Goal: Task Accomplishment & Management: Complete application form

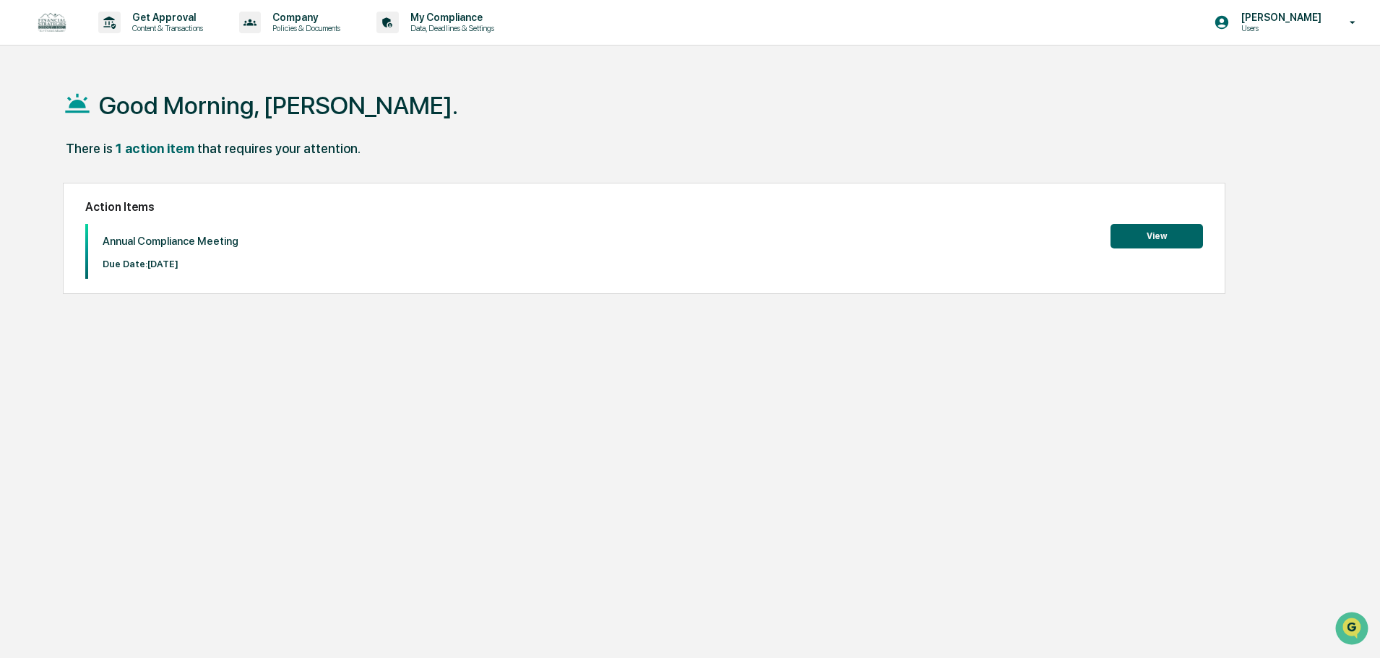
click at [1166, 236] on button "View" at bounding box center [1157, 236] width 93 height 25
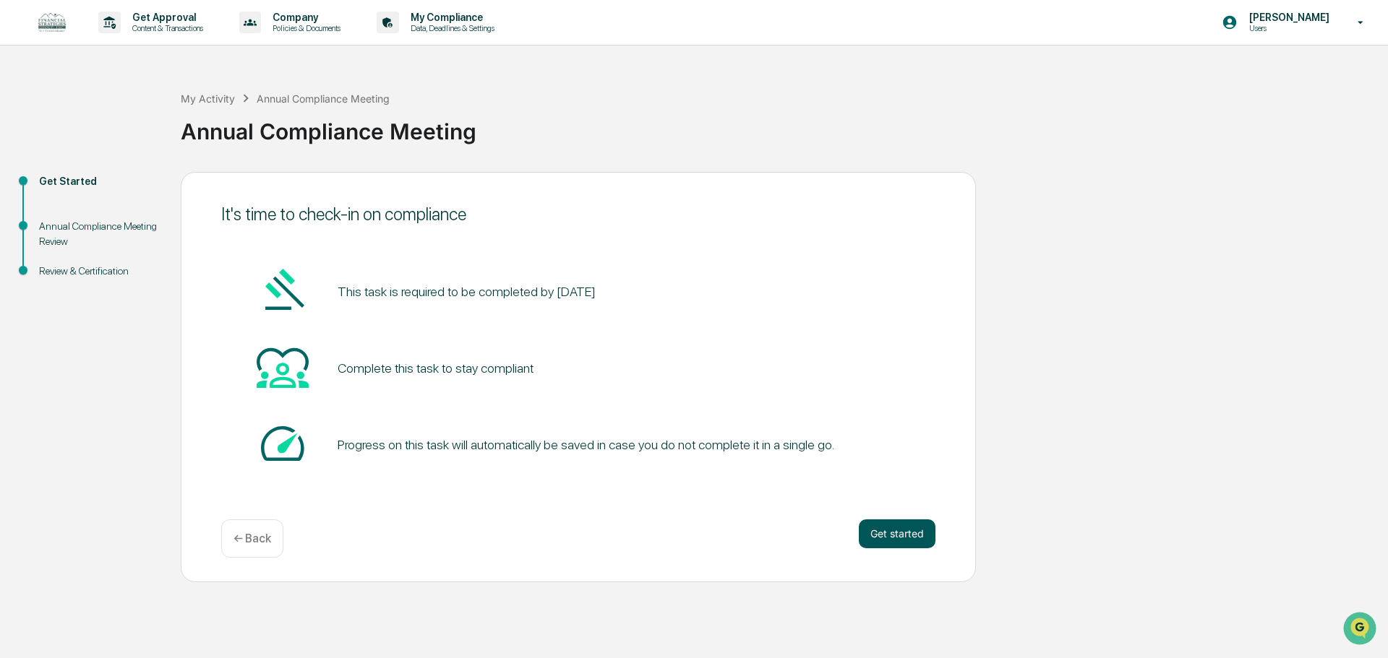
click at [890, 530] on button "Get started" at bounding box center [897, 534] width 77 height 29
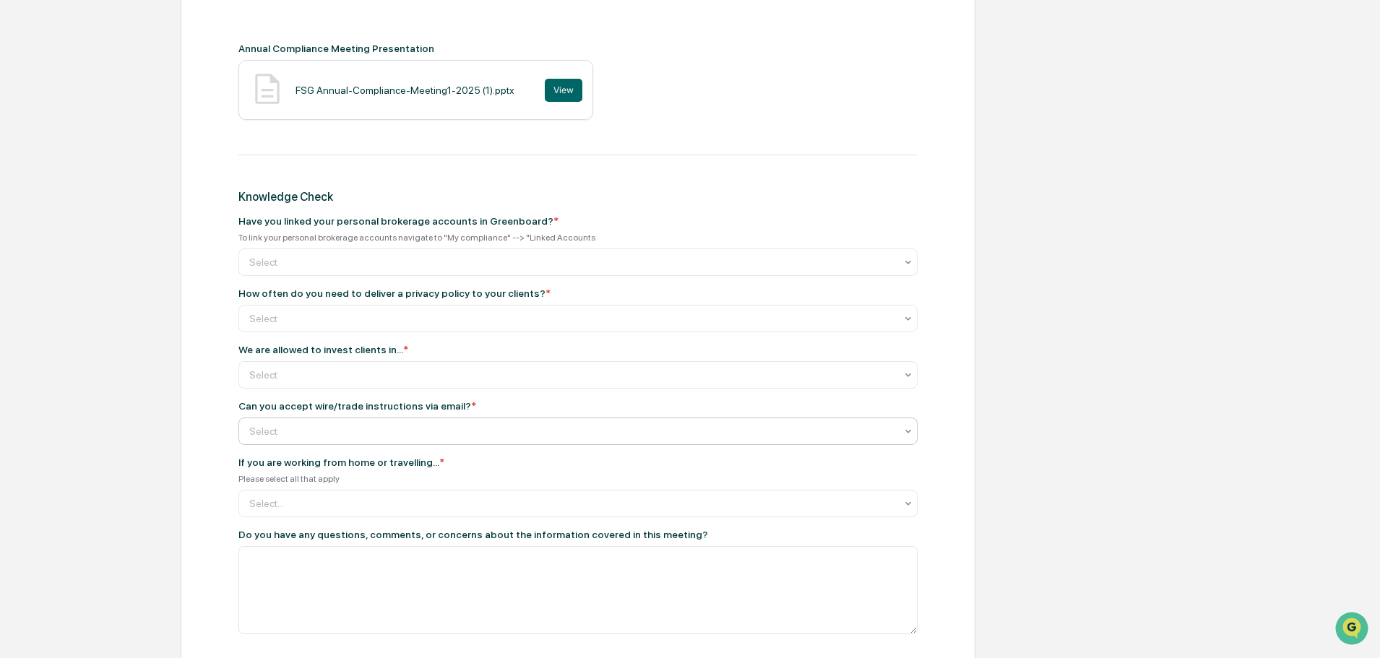
scroll to position [650, 0]
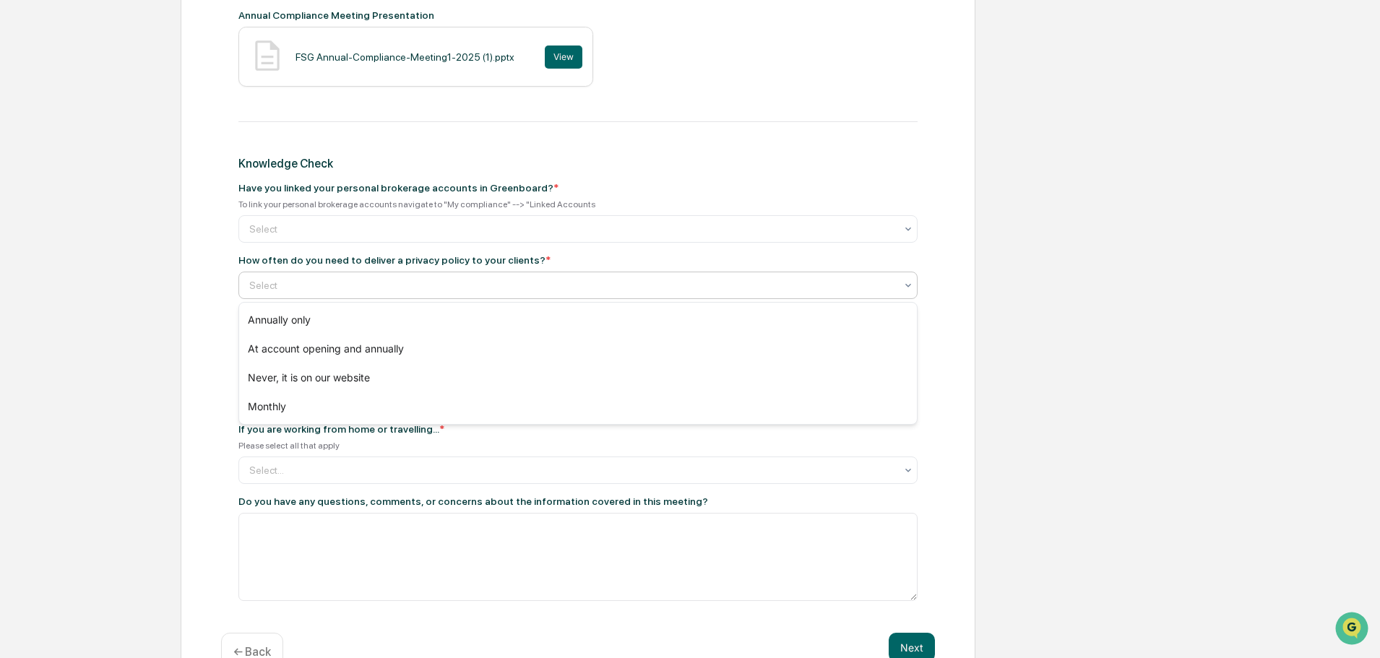
click at [447, 278] on div "Select" at bounding box center [572, 285] width 661 height 20
click at [227, 280] on div "Annual Compliance Meeting Recording Annual Compliance Meeting Presentation FSG …" at bounding box center [578, 101] width 714 height 1038
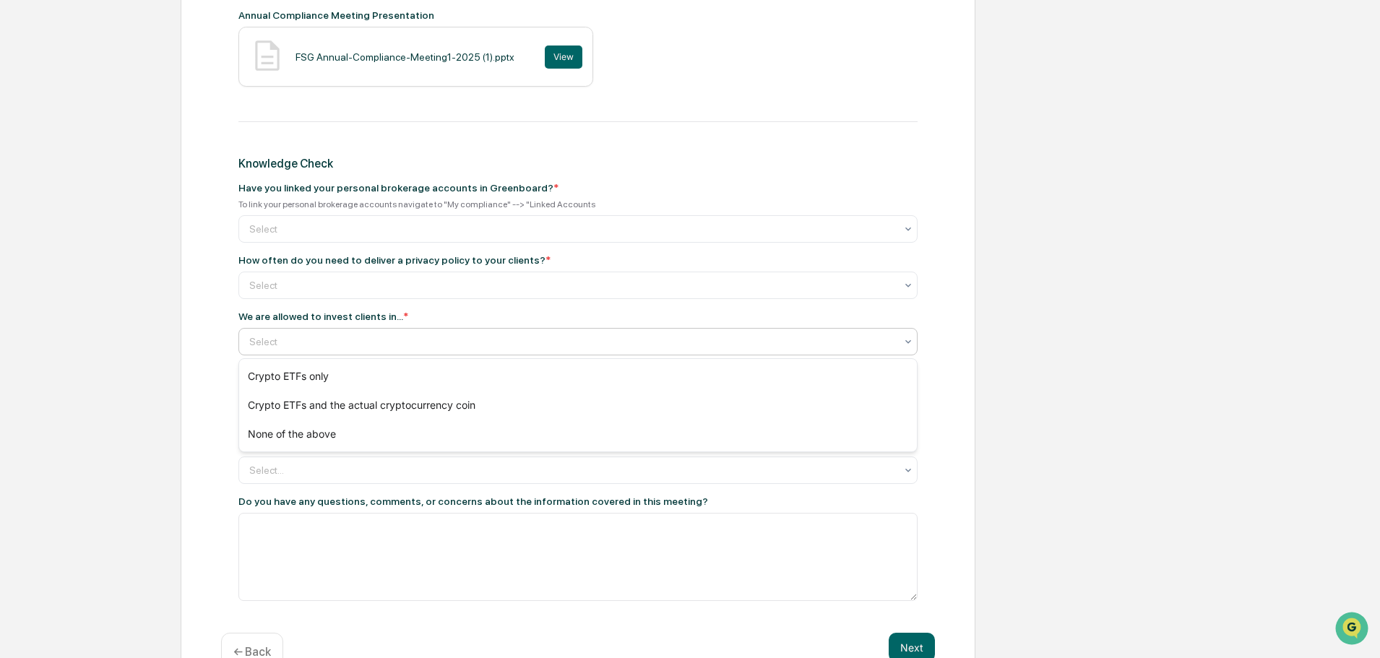
click at [311, 346] on div at bounding box center [572, 342] width 646 height 14
click at [202, 351] on div "Annual Compliance Meeting Review Annual Compliance Meeting Recording Annual Com…" at bounding box center [578, 109] width 795 height 1175
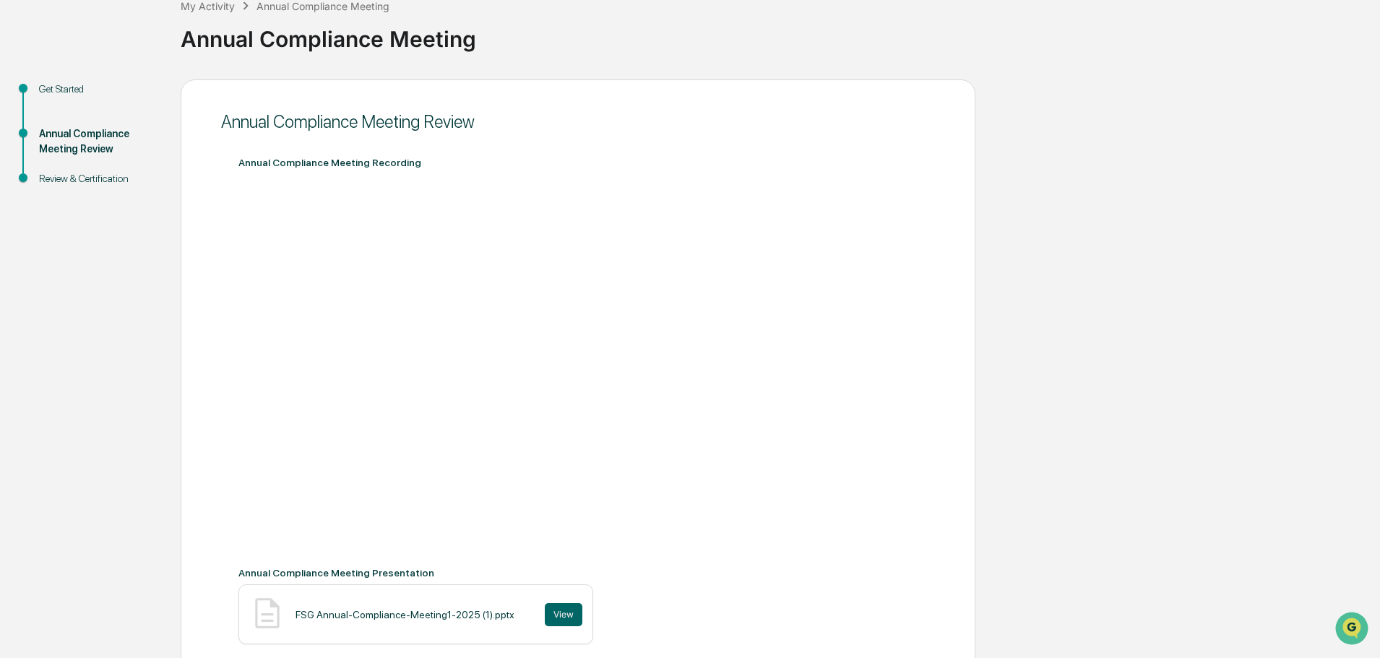
scroll to position [0, 0]
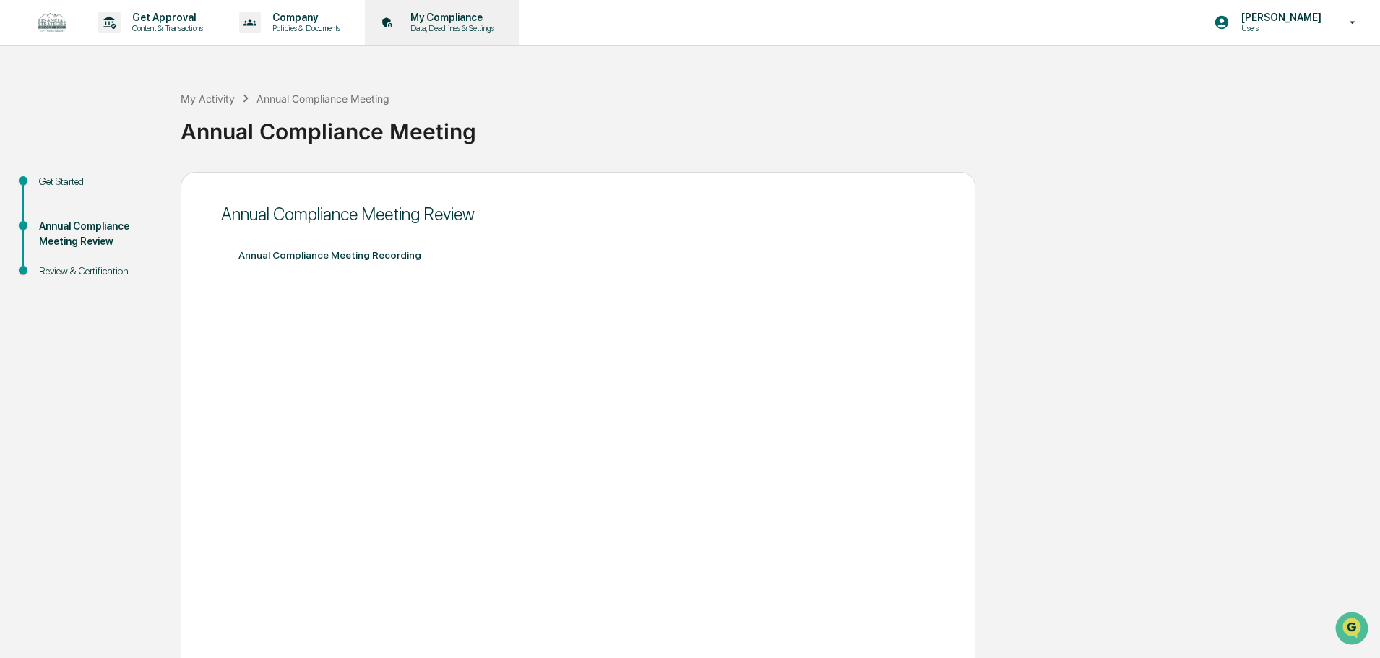
click at [447, 10] on div "My Compliance Data, Deadlines & Settings" at bounding box center [440, 22] width 139 height 45
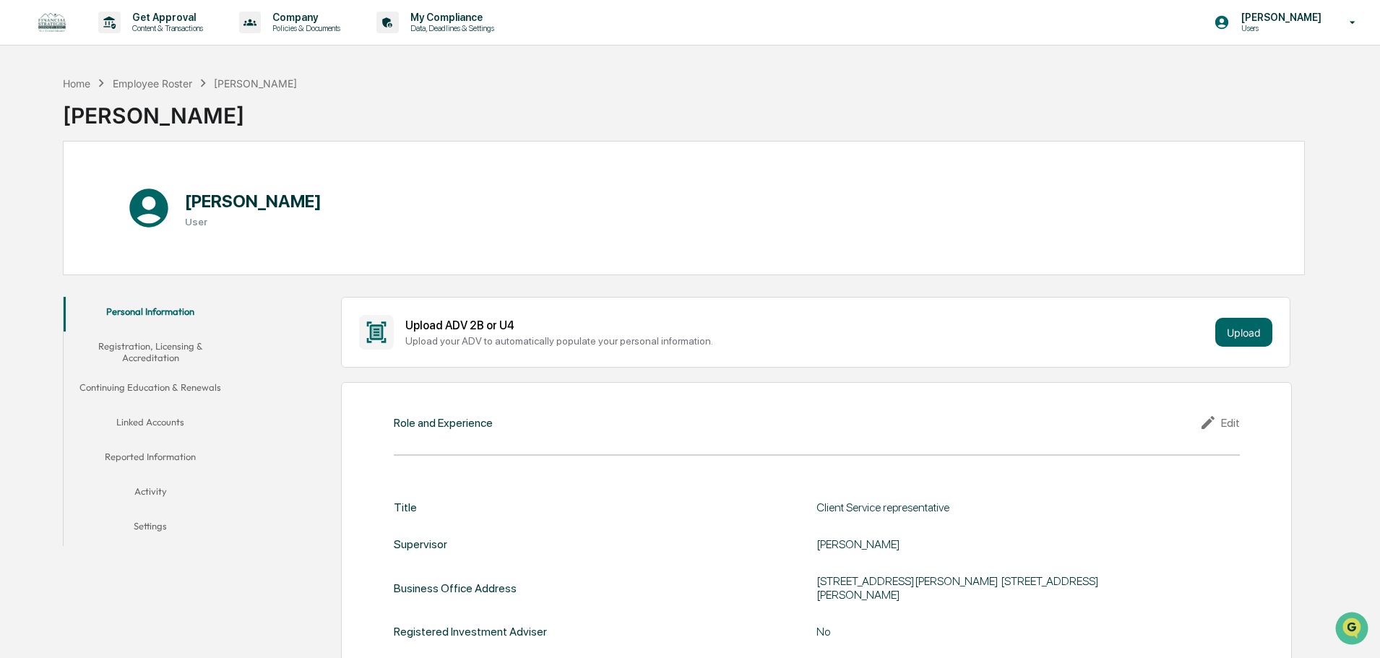
click at [158, 423] on button "Linked Accounts" at bounding box center [150, 425] width 173 height 35
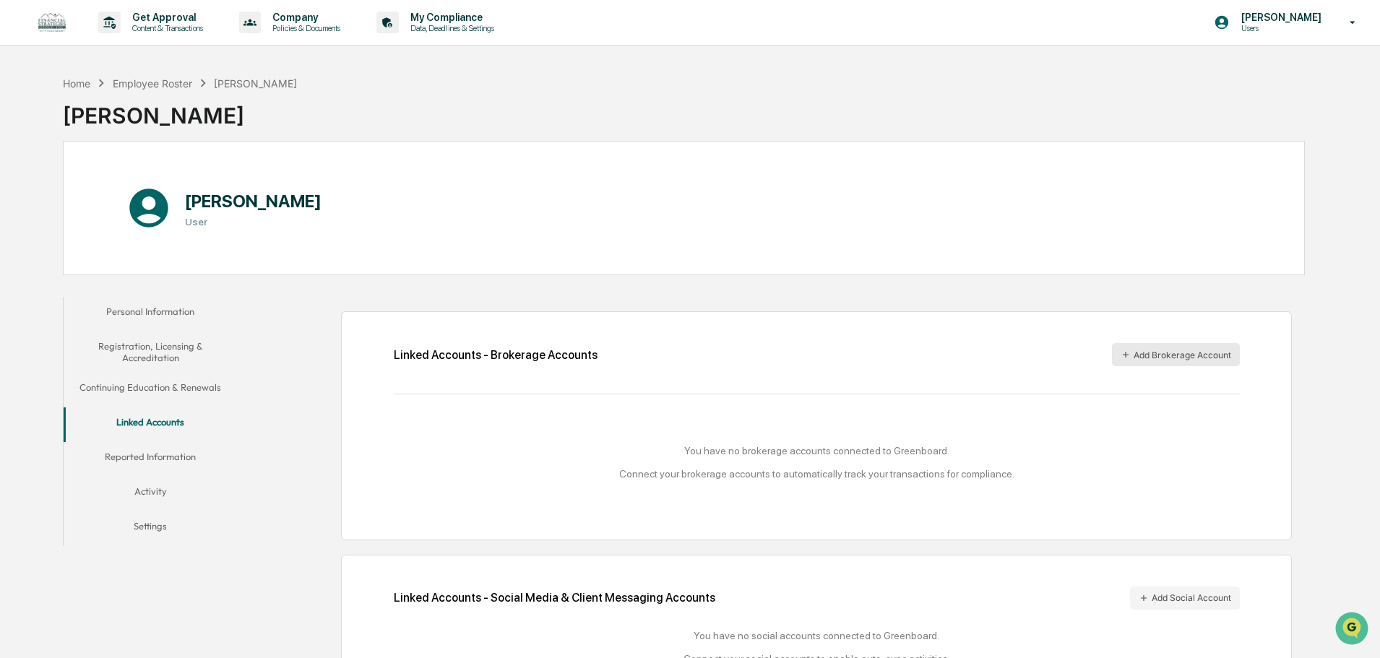
click at [1185, 357] on button "Add Brokerage Account" at bounding box center [1176, 354] width 128 height 23
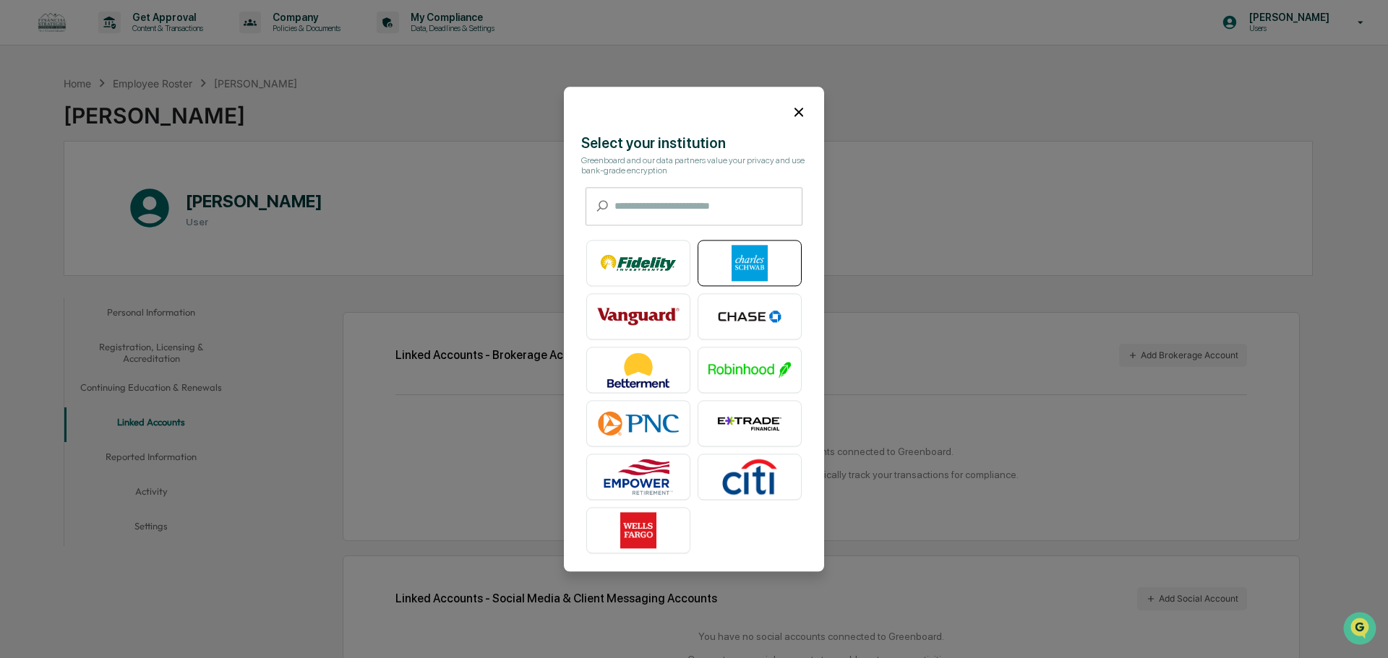
click at [715, 266] on img at bounding box center [749, 263] width 82 height 36
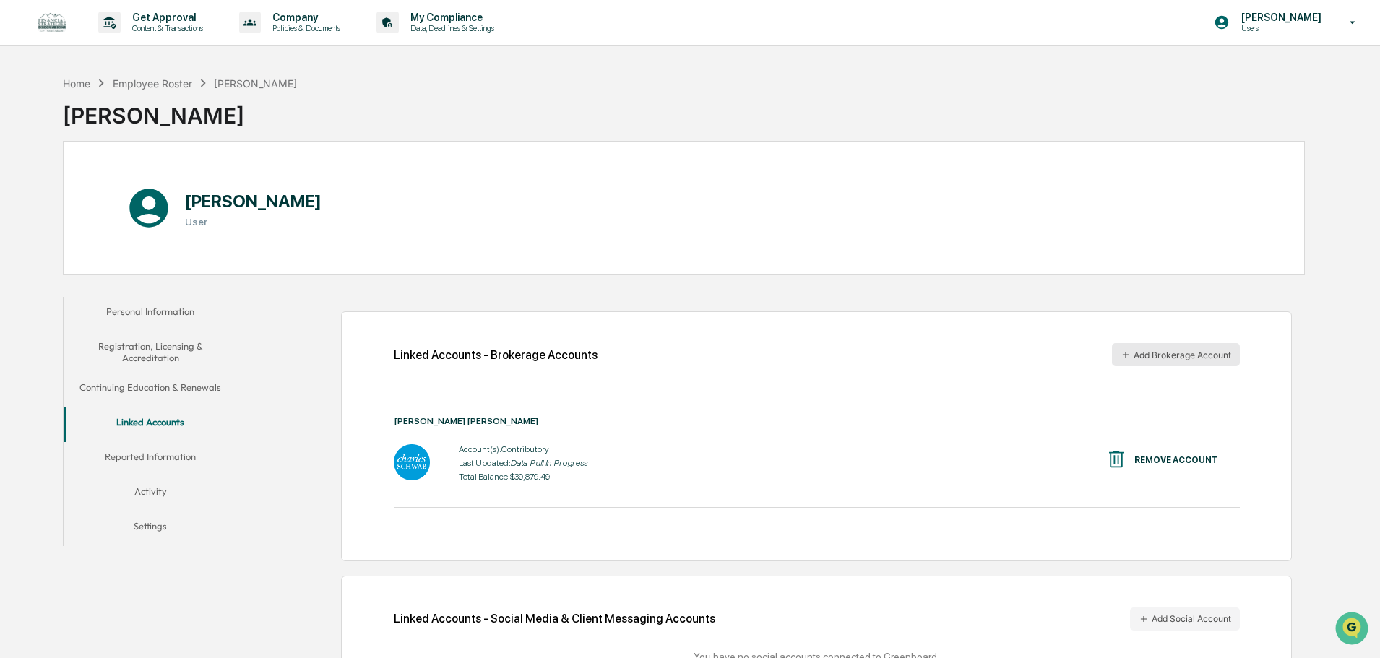
click at [1153, 356] on button "Add Brokerage Account" at bounding box center [1176, 354] width 128 height 23
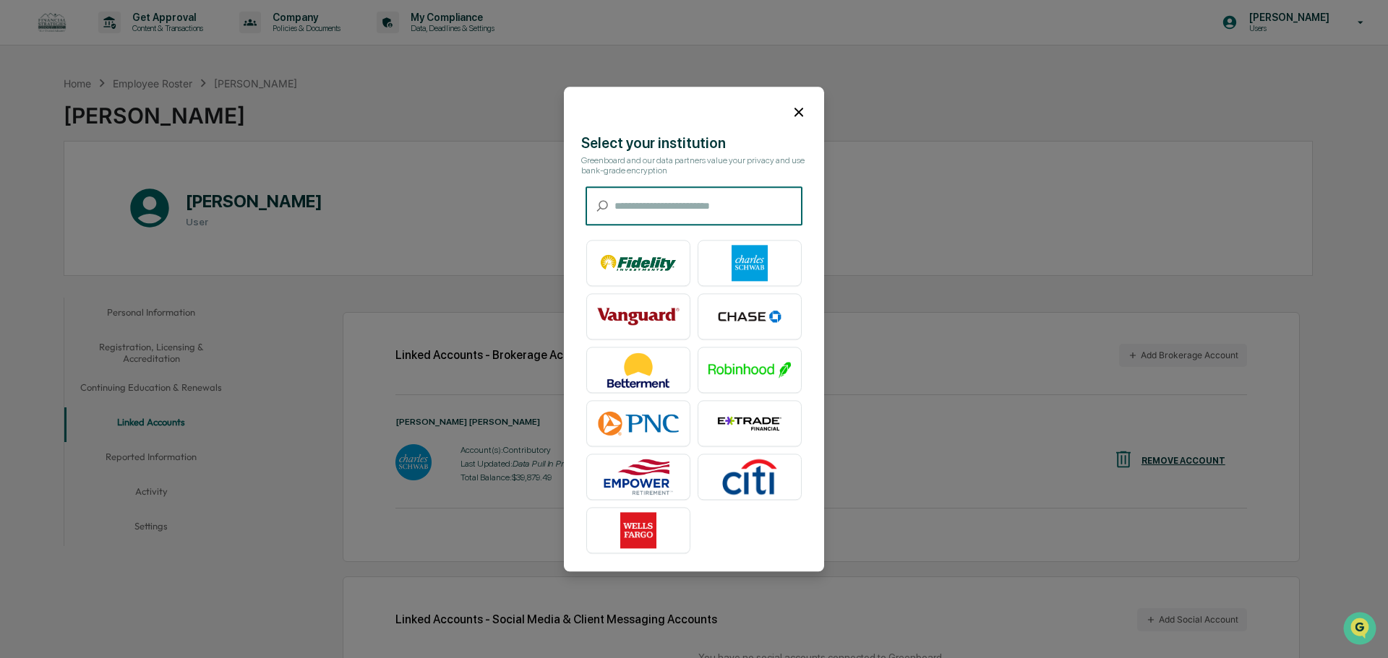
click at [714, 196] on input "text" at bounding box center [708, 206] width 188 height 38
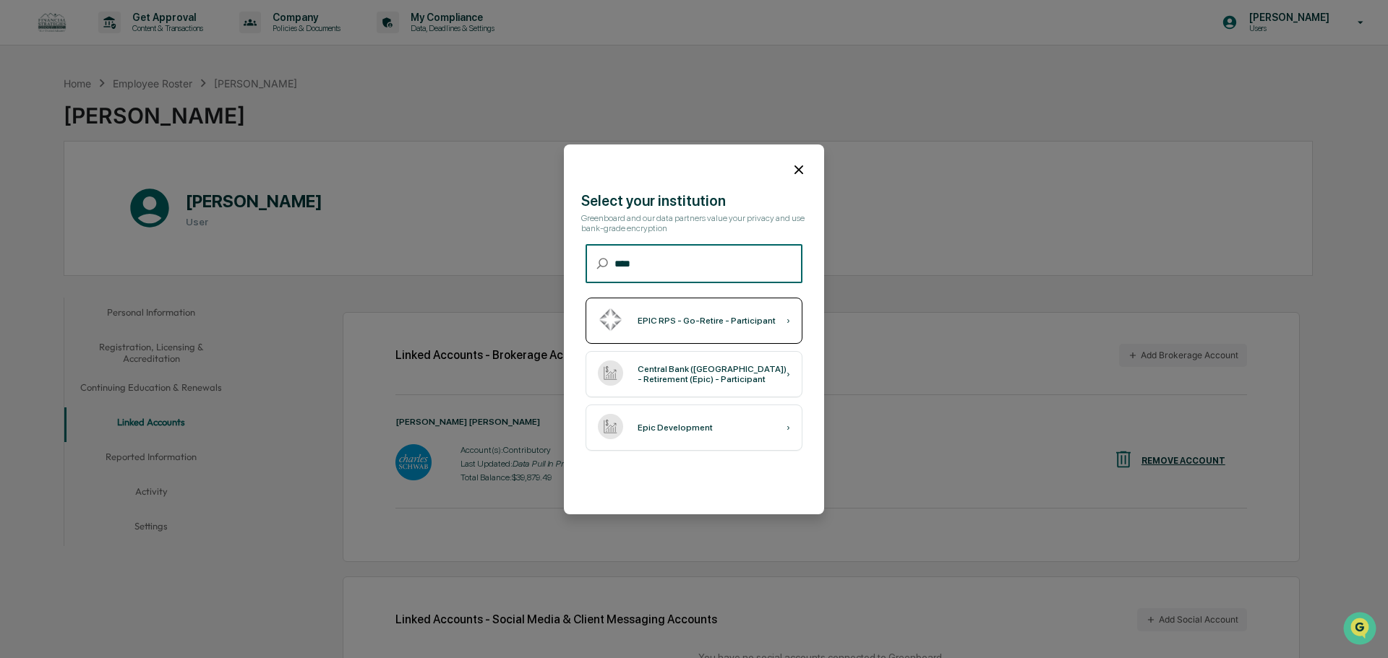
type input "****"
click at [657, 322] on div "EPIC RPS - Go-Retire - Participant" at bounding box center [706, 321] width 138 height 10
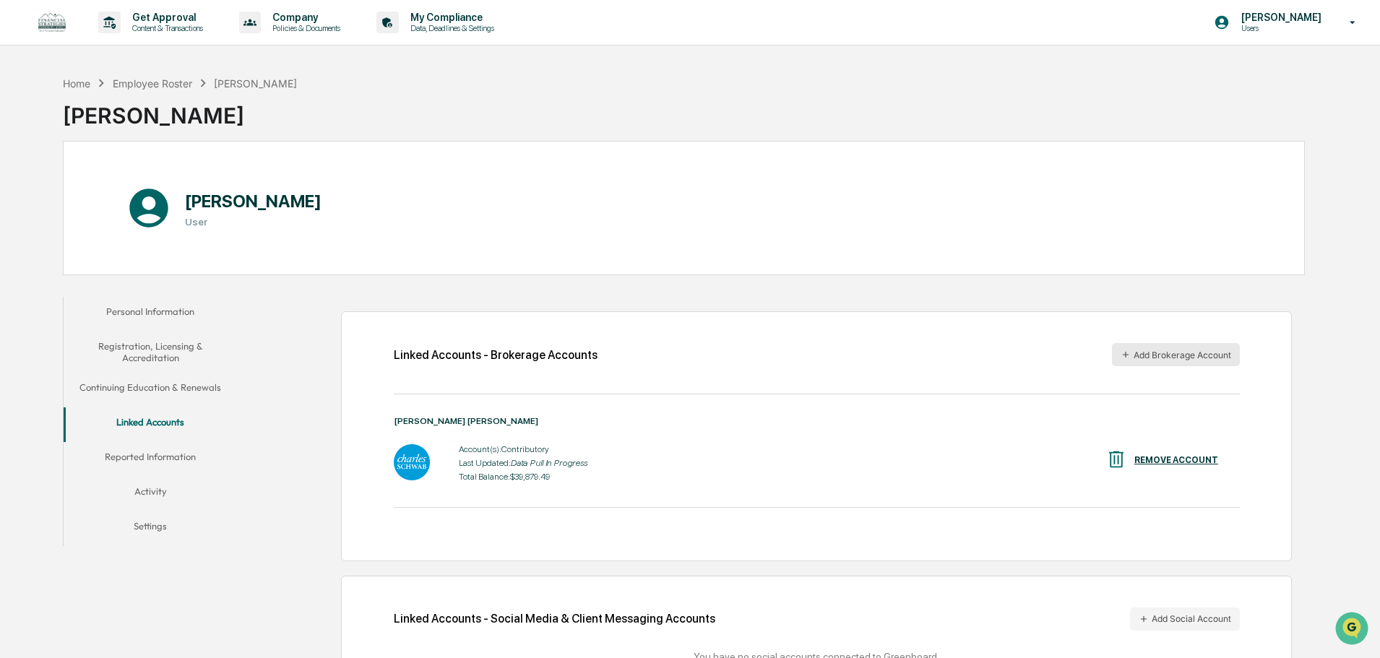
click at [1161, 359] on button "Add Brokerage Account" at bounding box center [1176, 354] width 128 height 23
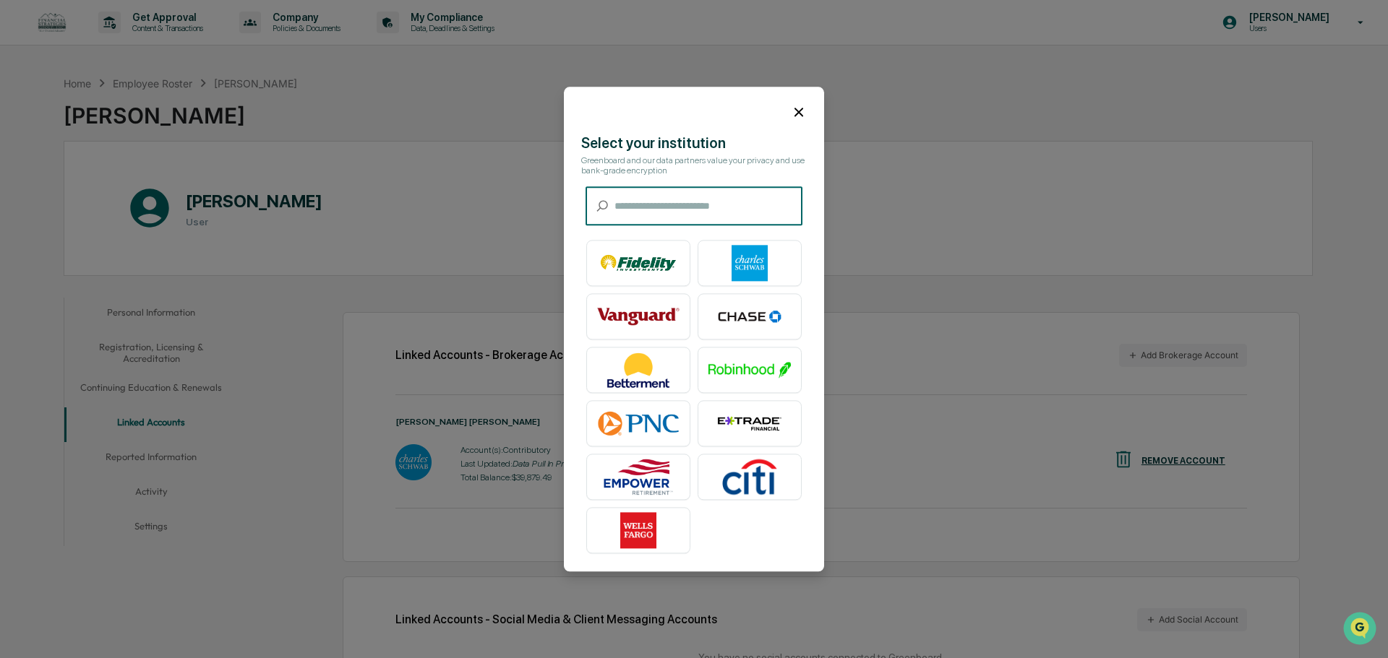
click at [706, 199] on input "text" at bounding box center [708, 206] width 188 height 38
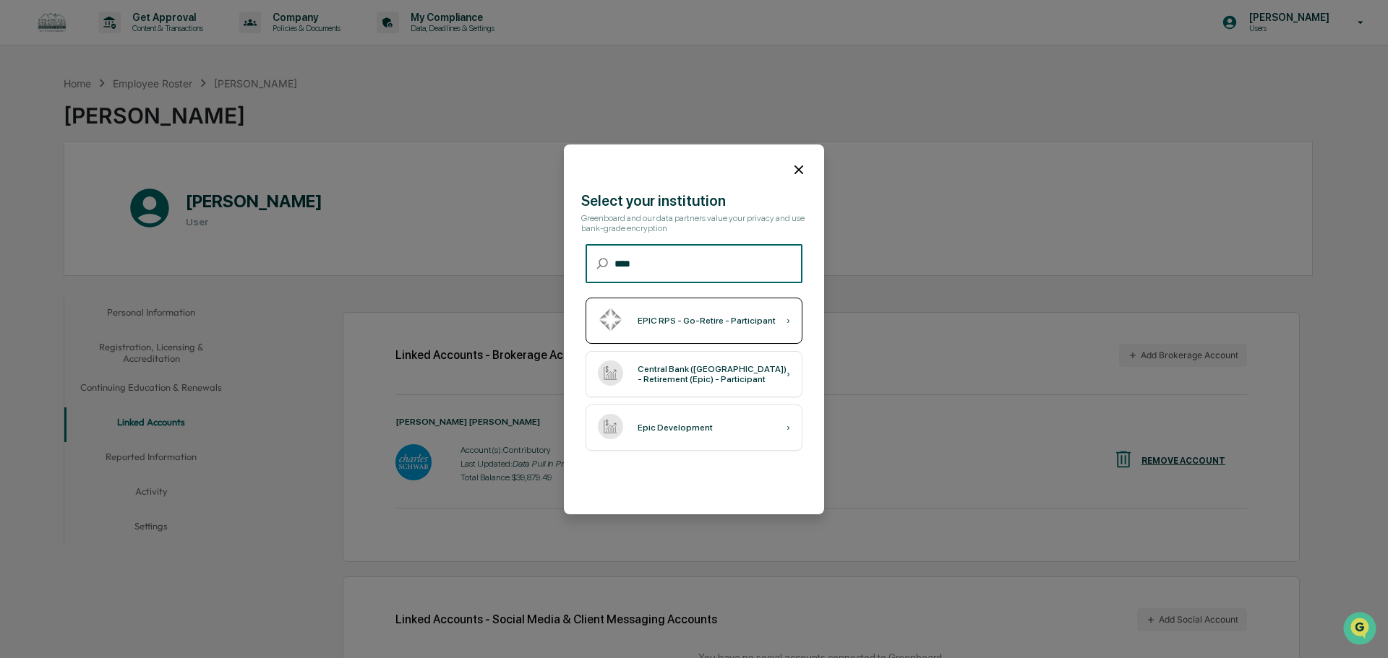
type input "****"
click at [697, 310] on div "EPIC RPS - Go-Retire - Participant ›" at bounding box center [693, 321] width 217 height 46
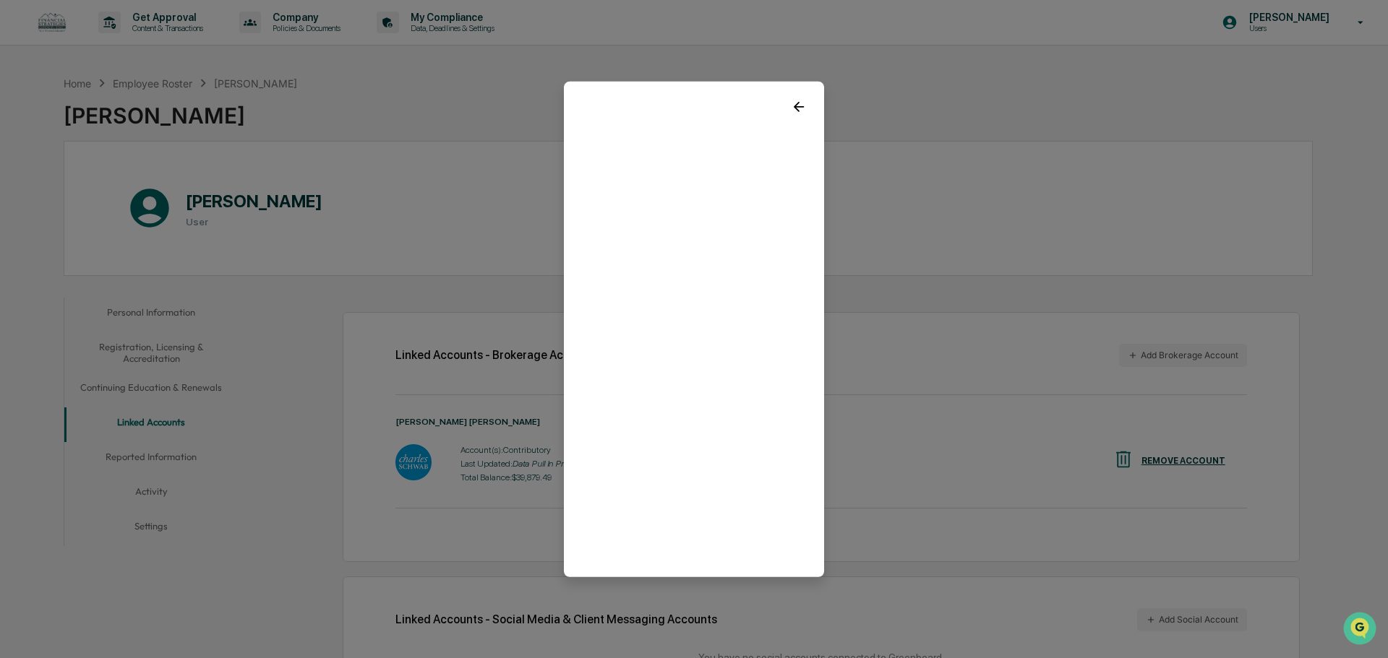
click at [791, 102] on icon at bounding box center [799, 106] width 16 height 16
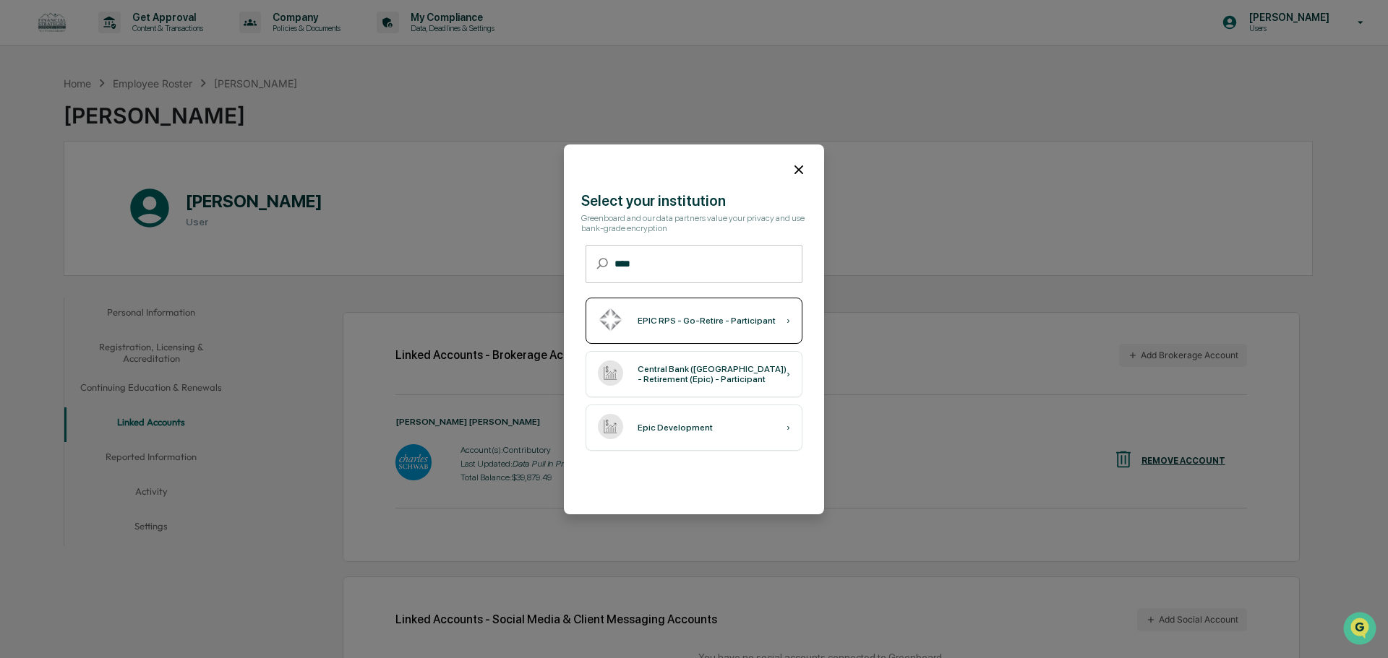
click at [669, 318] on div "EPIC RPS - Go-Retire - Participant" at bounding box center [706, 321] width 138 height 10
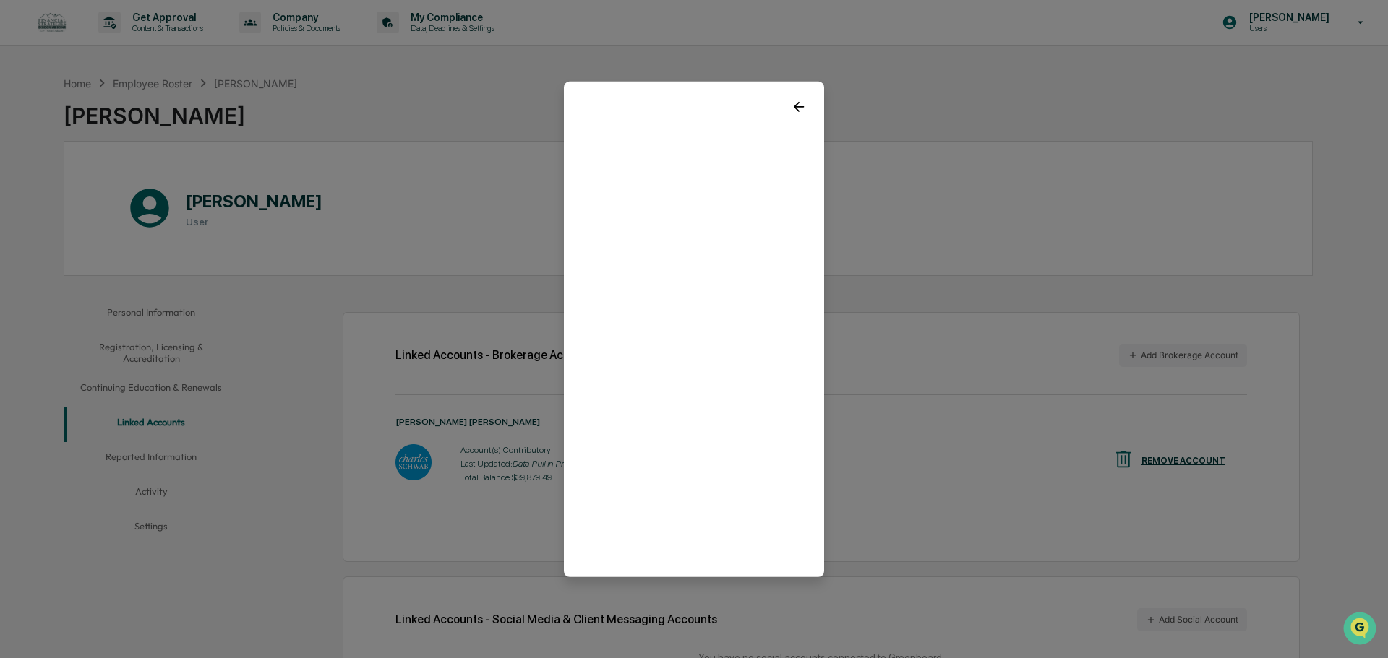
drag, startPoint x: 668, startPoint y: 561, endPoint x: 791, endPoint y: 96, distance: 480.7
click at [791, 98] on icon at bounding box center [799, 106] width 16 height 16
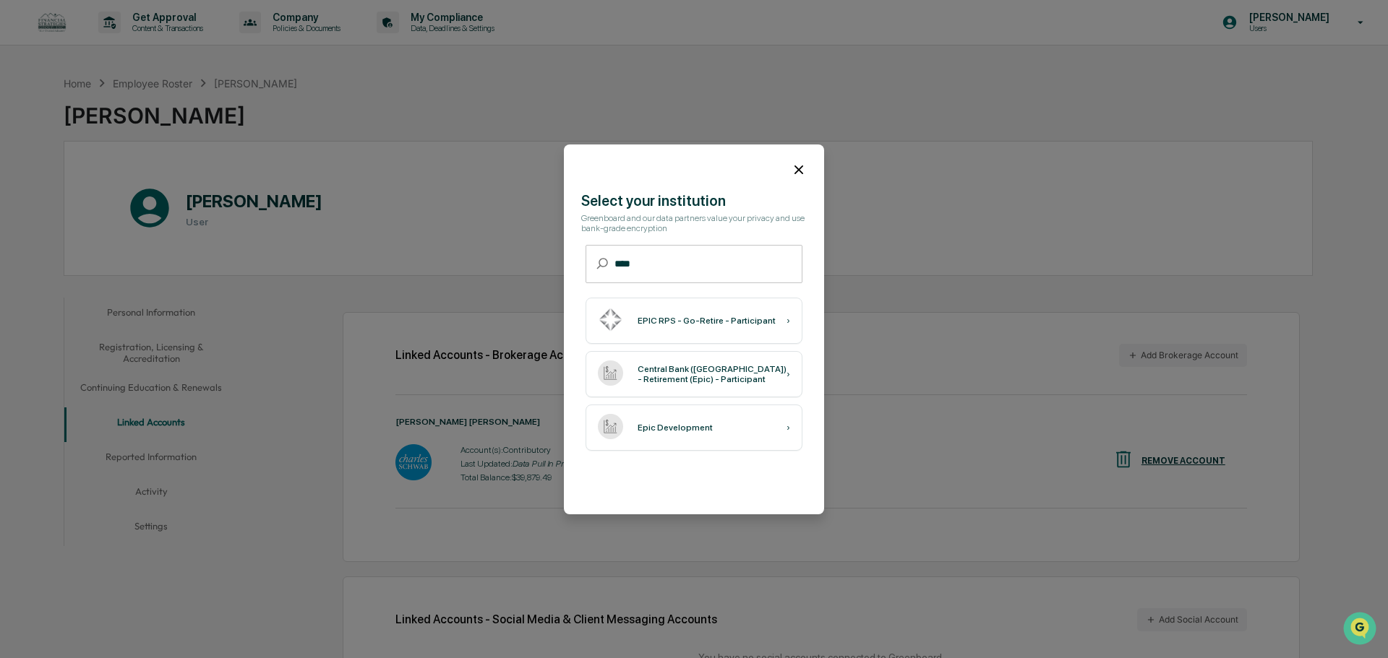
click at [791, 168] on icon at bounding box center [799, 170] width 16 height 16
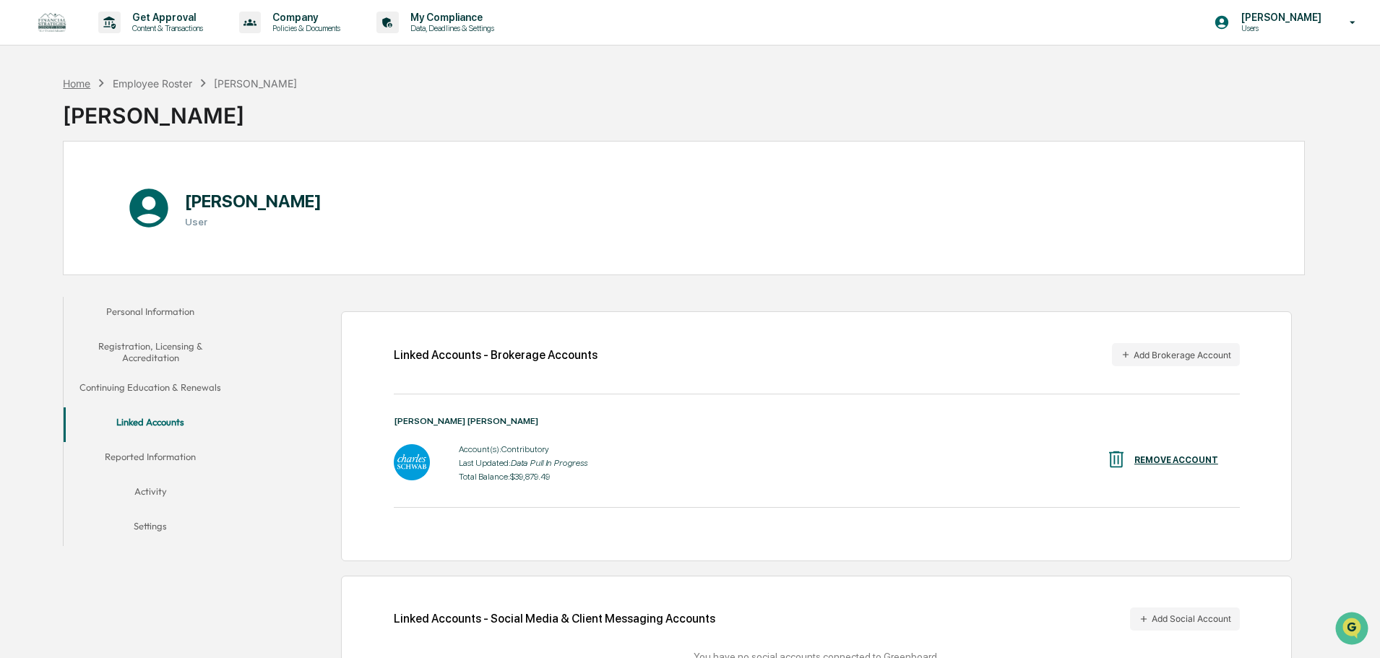
click at [67, 83] on div "Home" at bounding box center [76, 83] width 27 height 12
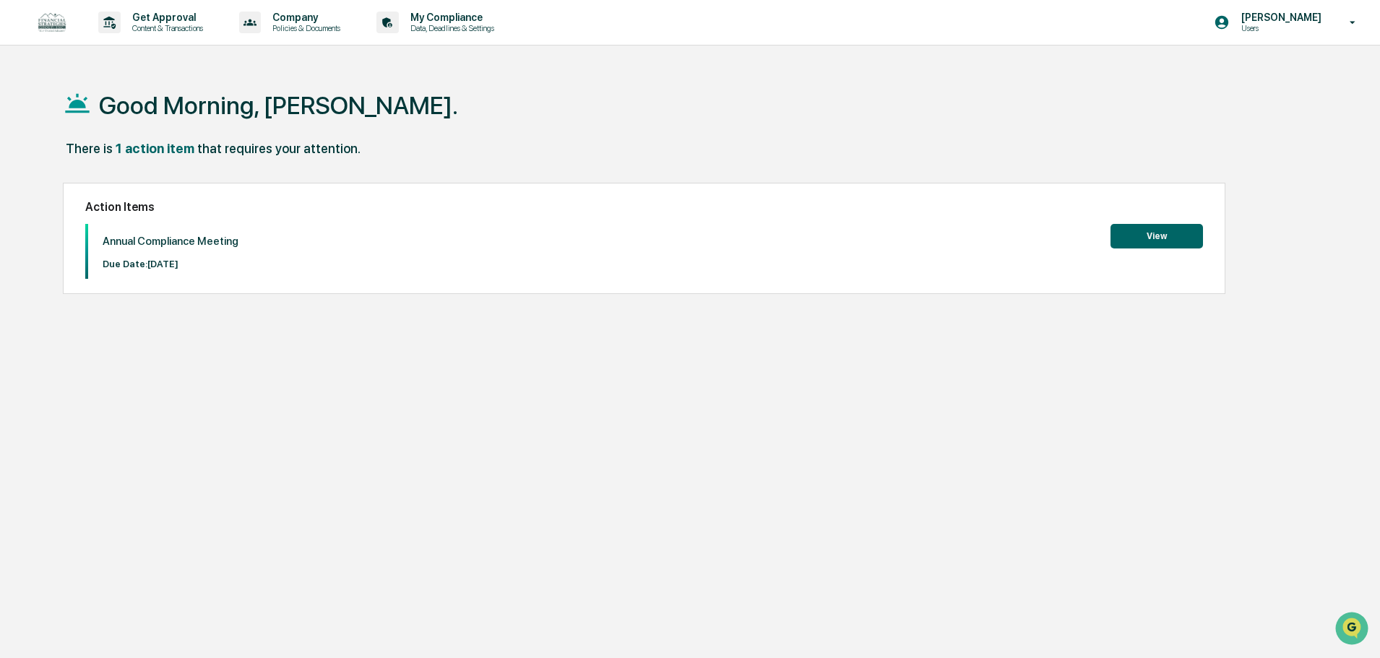
click at [1161, 234] on button "View" at bounding box center [1157, 236] width 93 height 25
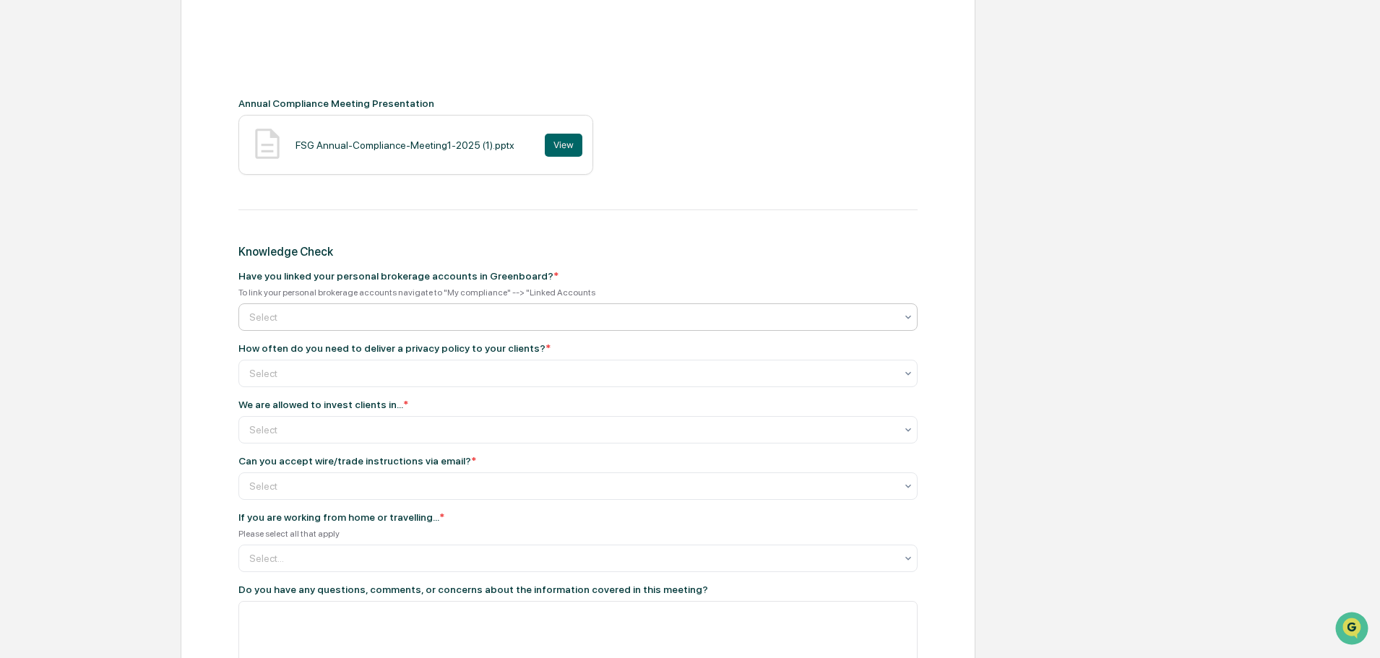
scroll to position [578, 0]
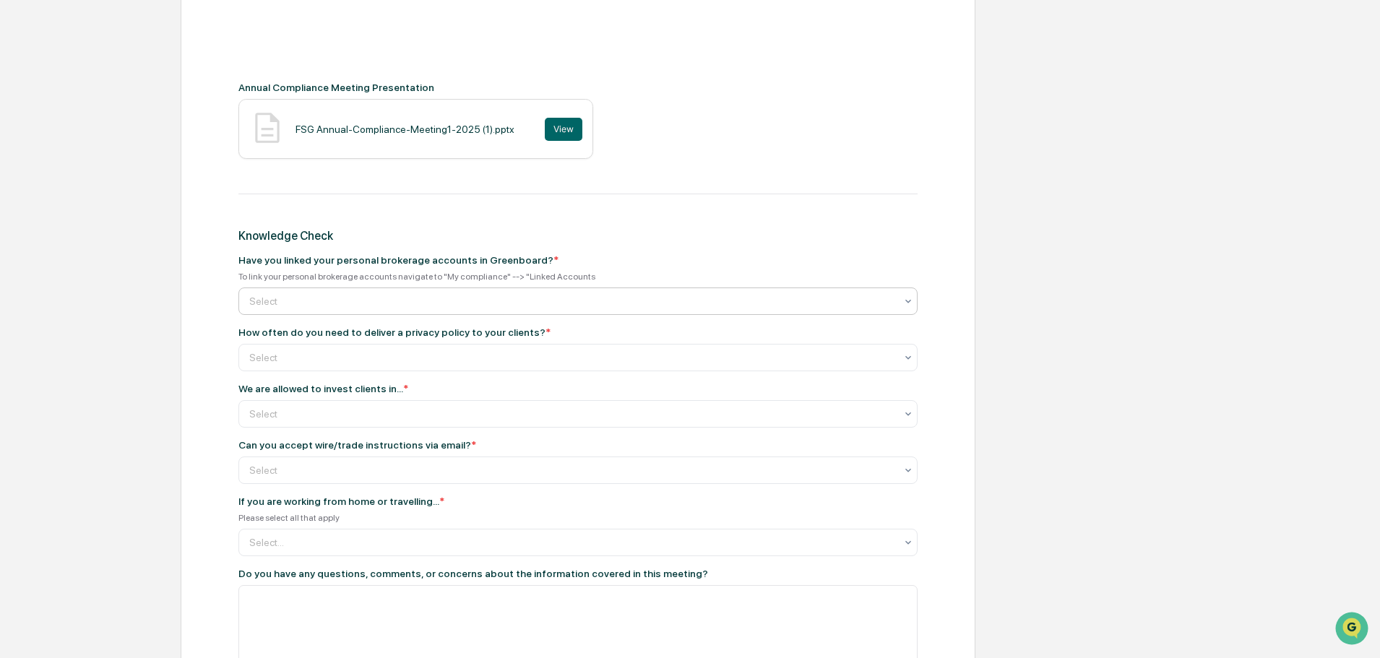
click at [454, 306] on div at bounding box center [572, 301] width 646 height 14
click at [391, 330] on div "Yes" at bounding box center [578, 336] width 678 height 29
click at [380, 361] on div at bounding box center [572, 358] width 646 height 14
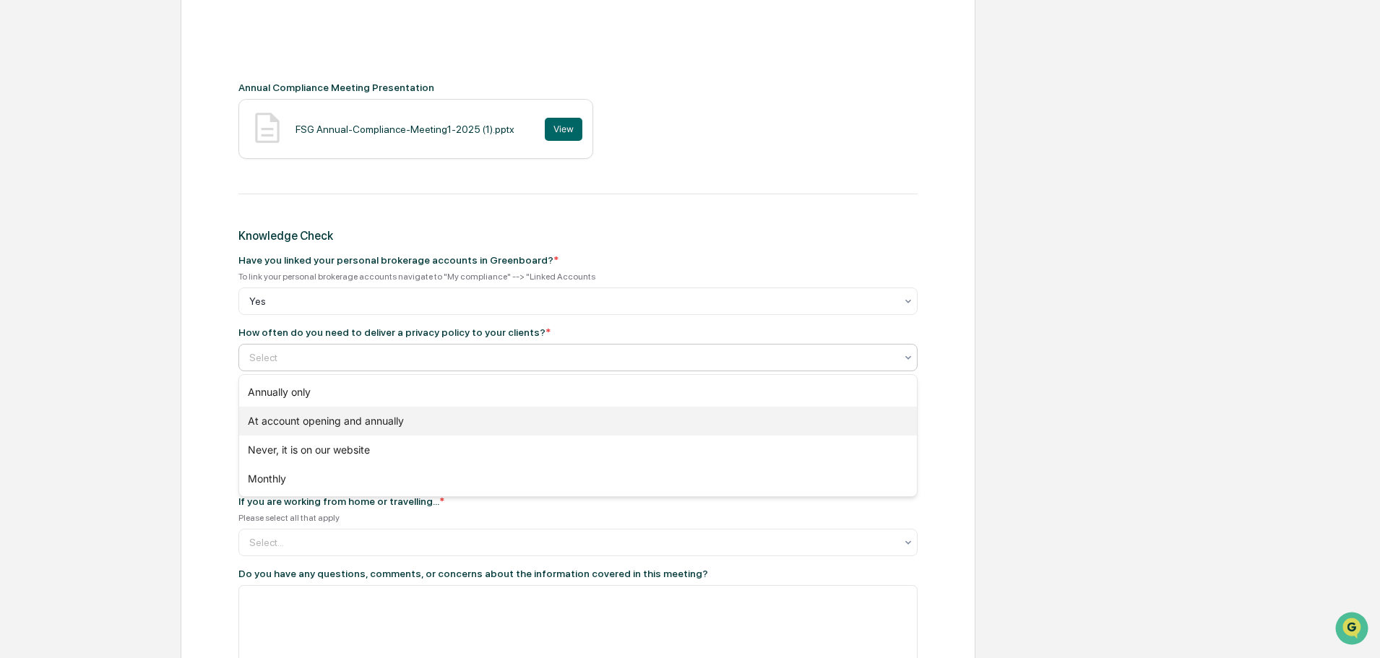
click at [321, 424] on div "At account opening and annually" at bounding box center [578, 421] width 678 height 29
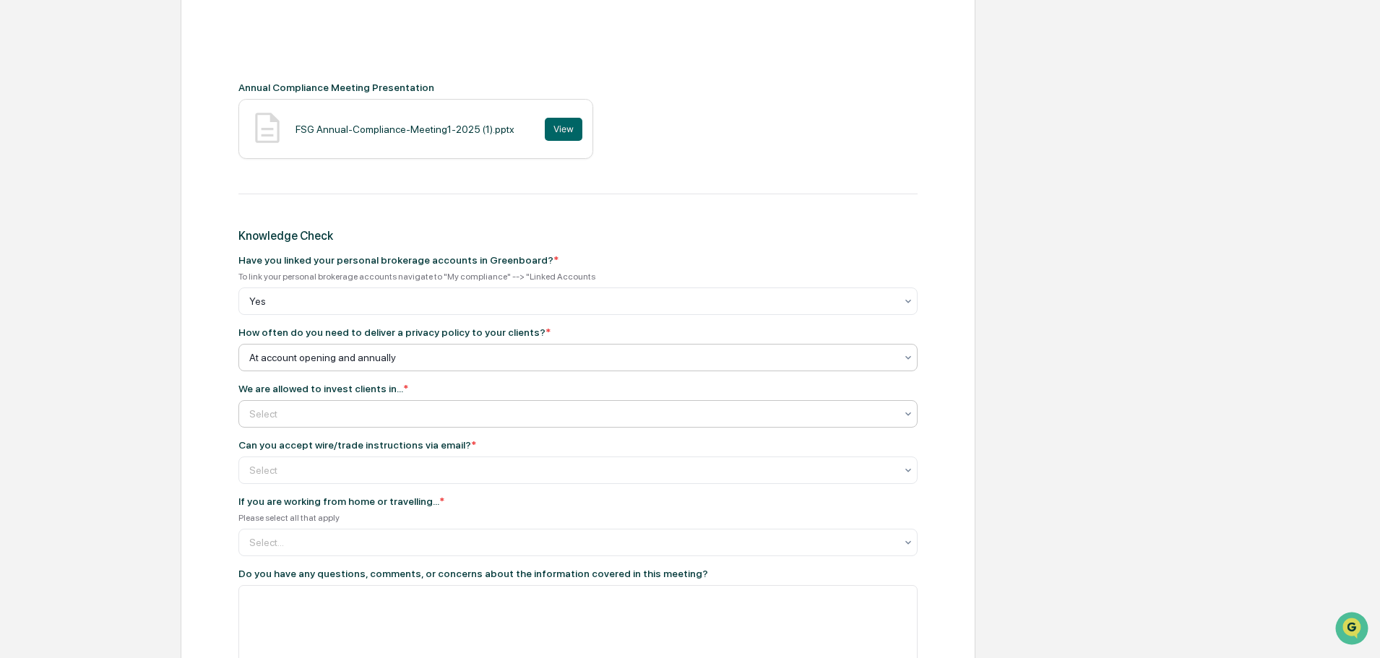
click at [372, 408] on div at bounding box center [572, 414] width 646 height 14
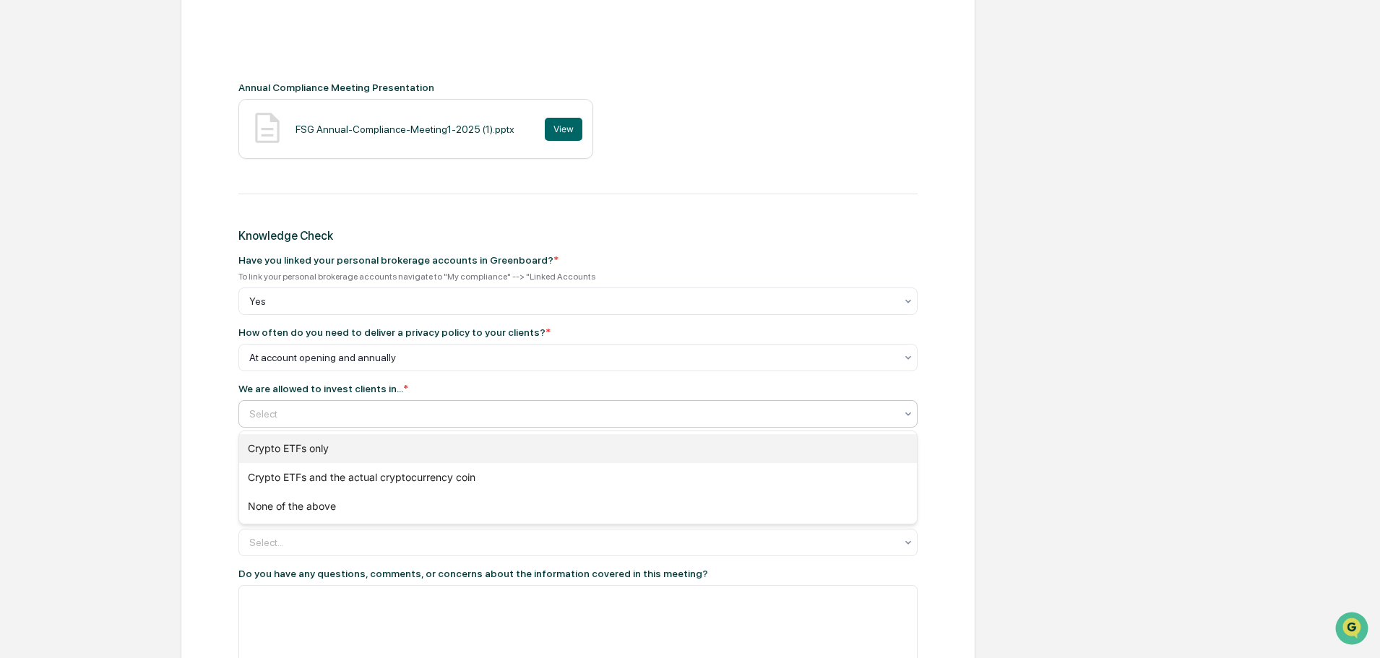
click at [348, 445] on div "Crypto ETFs only" at bounding box center [578, 448] width 678 height 29
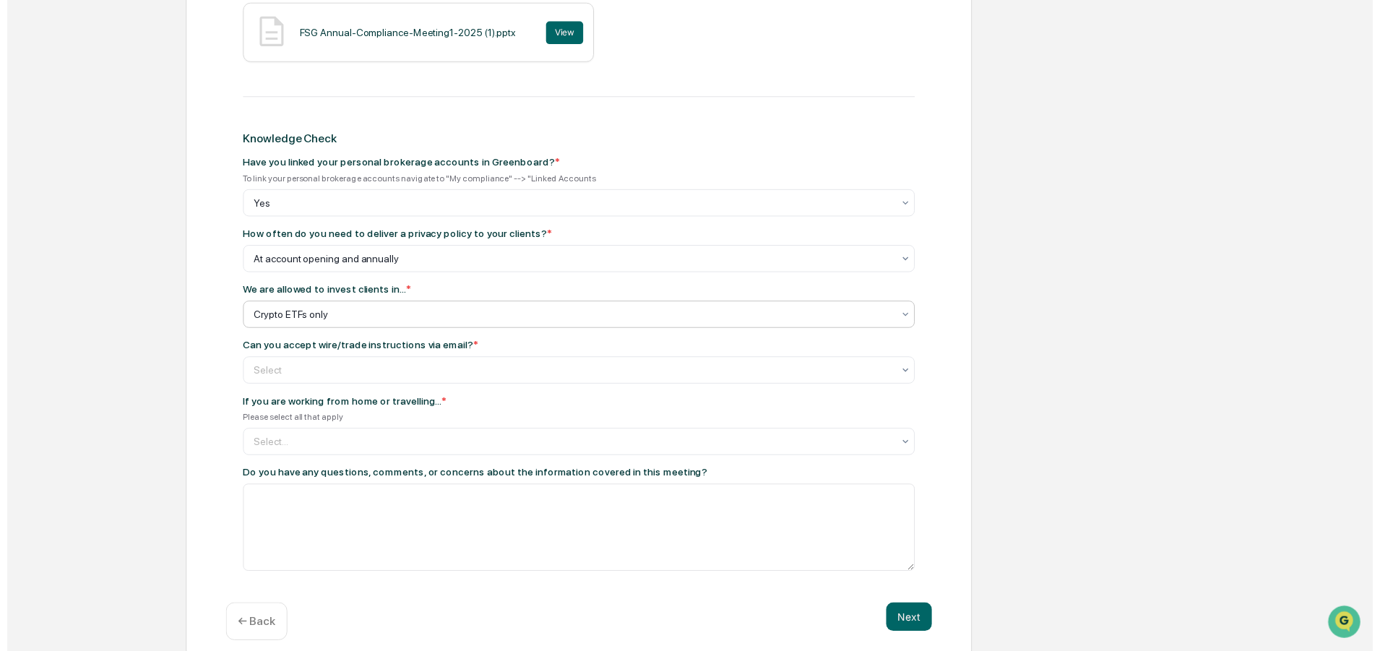
scroll to position [688, 0]
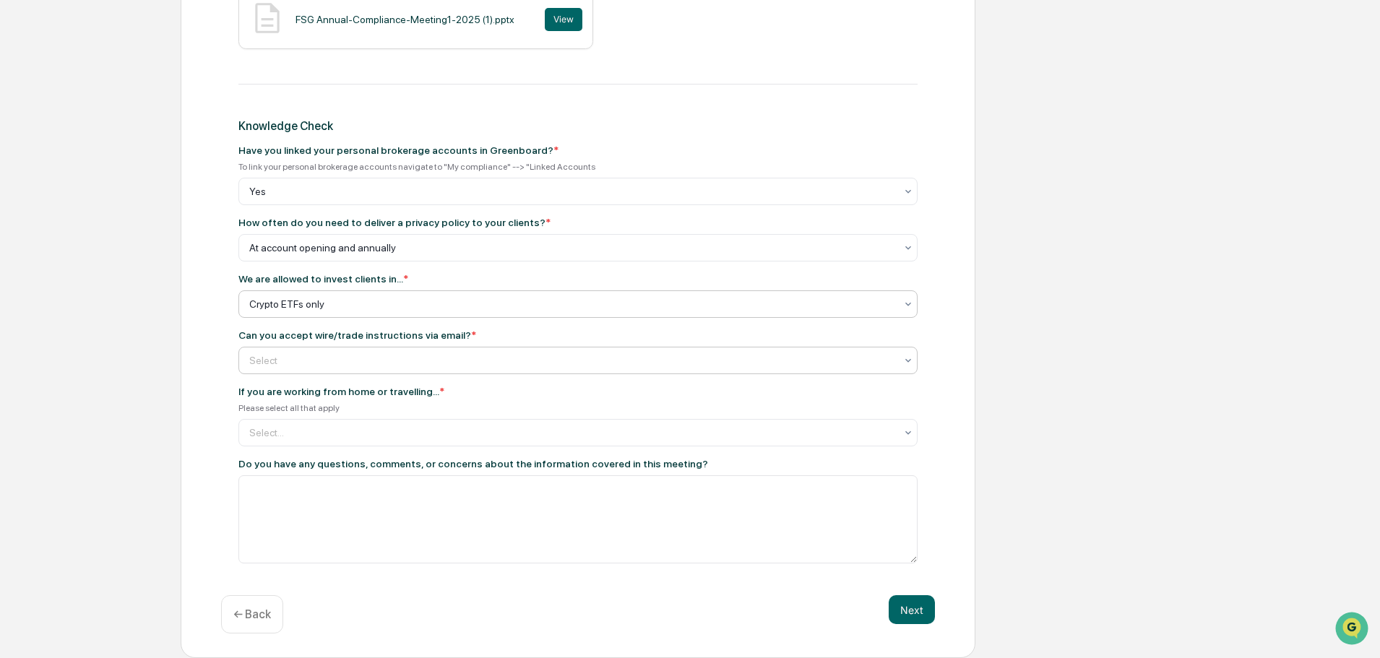
click at [357, 362] on div at bounding box center [572, 360] width 646 height 14
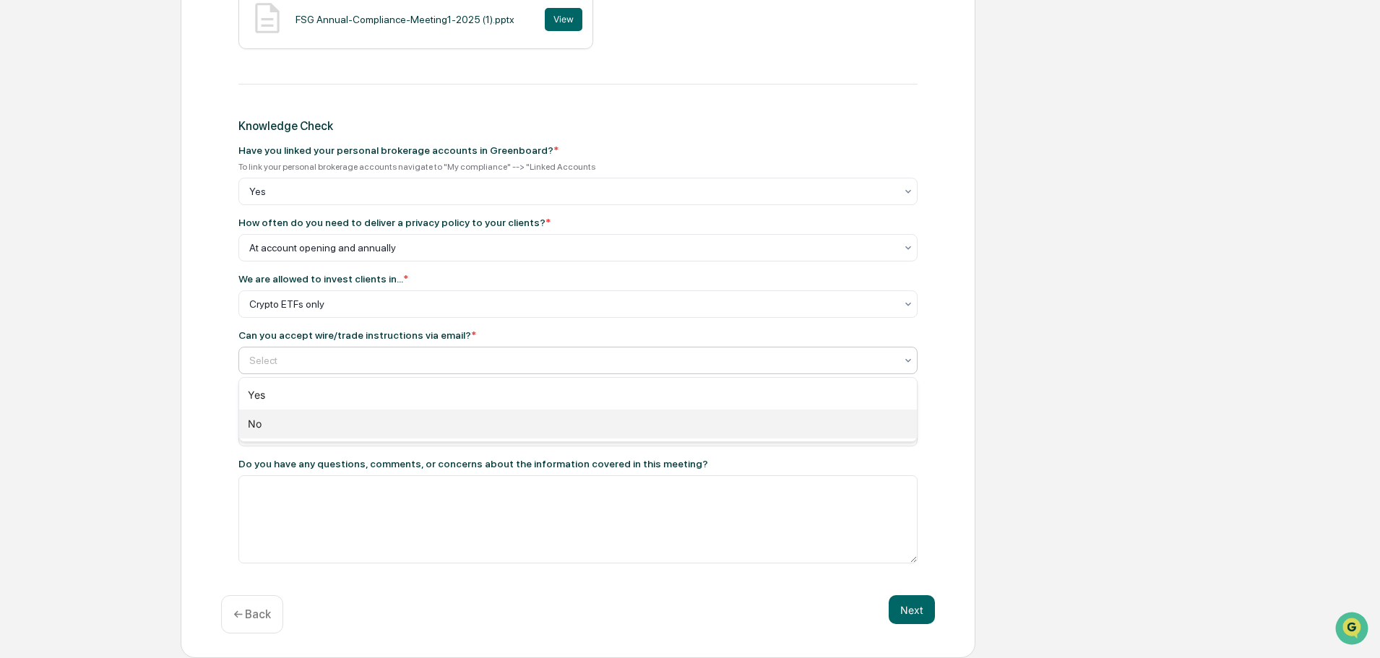
click at [298, 419] on div "No" at bounding box center [578, 424] width 678 height 29
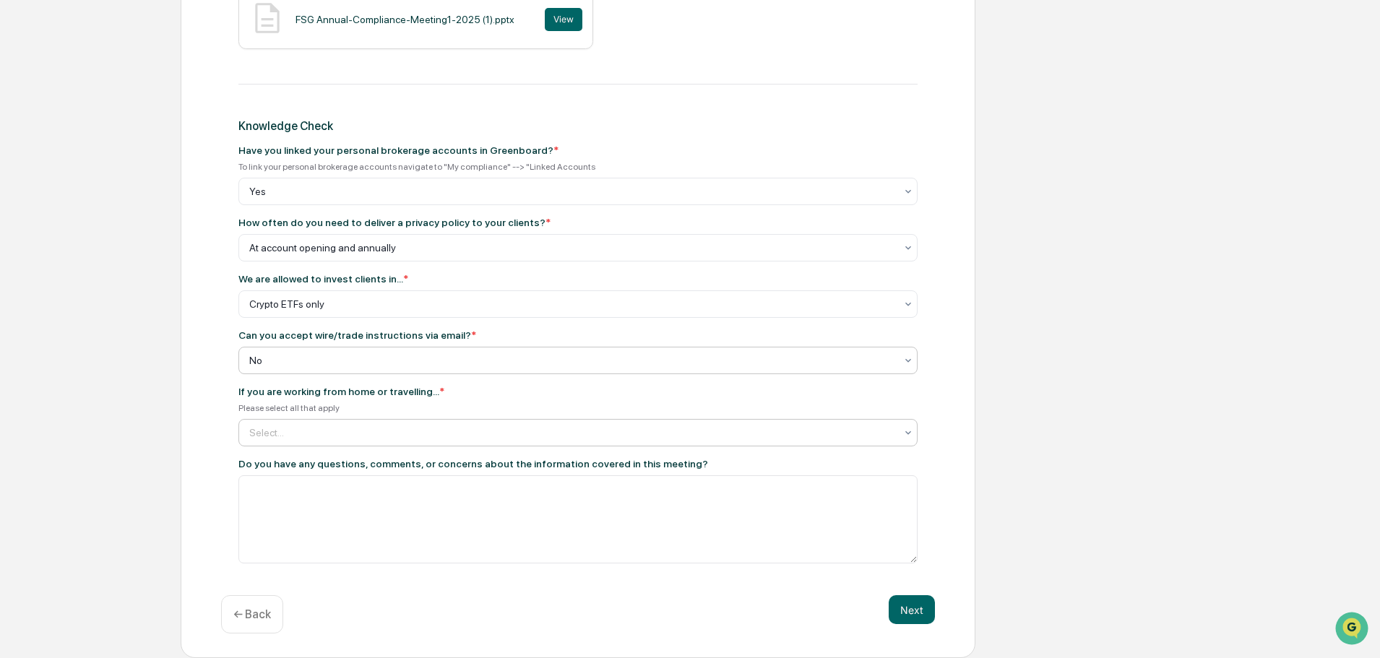
click at [384, 436] on div at bounding box center [572, 433] width 646 height 14
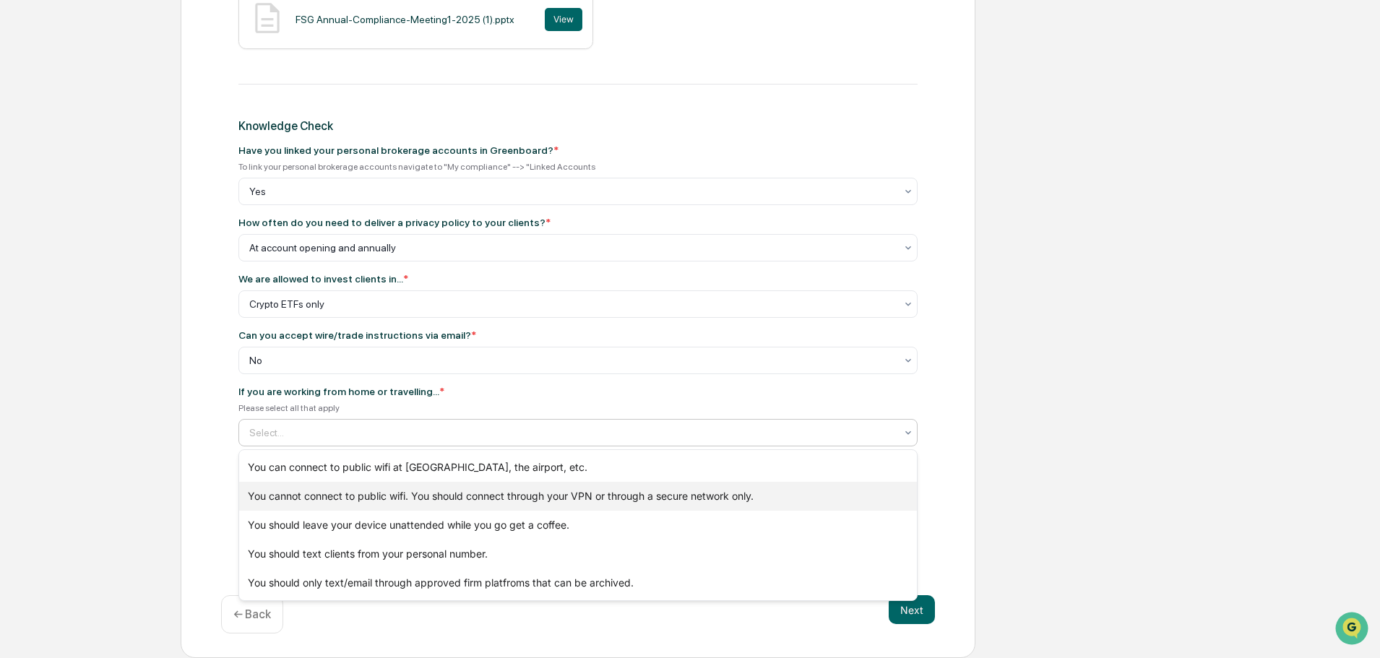
click at [527, 503] on div "You cannot connect to public wifi. You should connect through your VPN or throu…" at bounding box center [578, 496] width 678 height 29
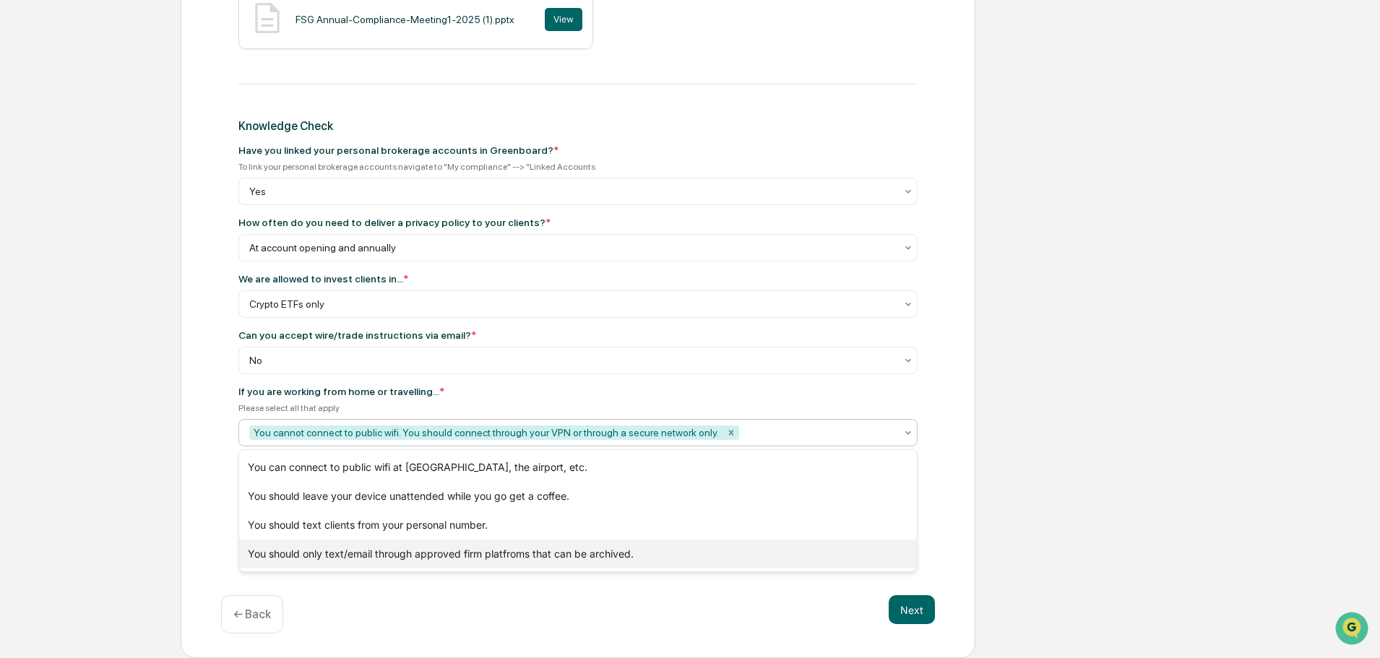
click at [400, 564] on div "You should only text/email through approved firm platfroms that can be archived." at bounding box center [578, 554] width 678 height 29
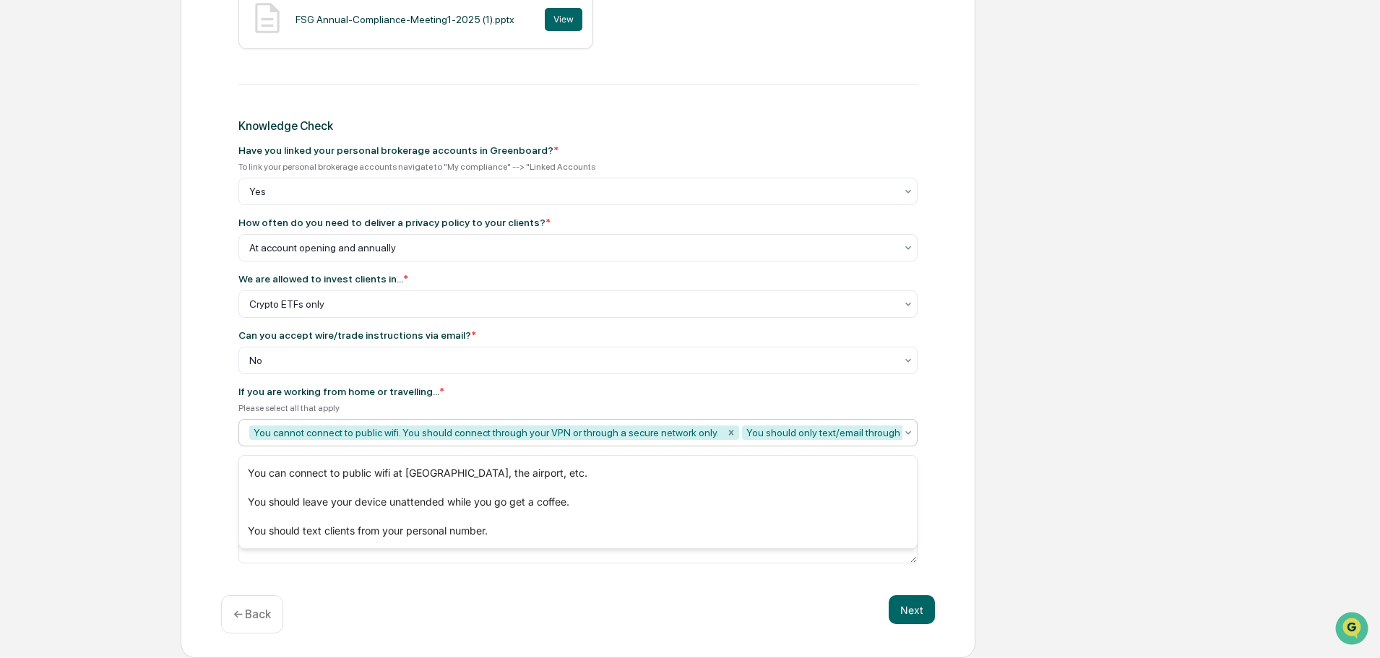
click at [764, 601] on div "Annual Compliance Meeting Review Annual Compliance Meeting Recording Annual Com…" at bounding box center [578, 71] width 795 height 1175
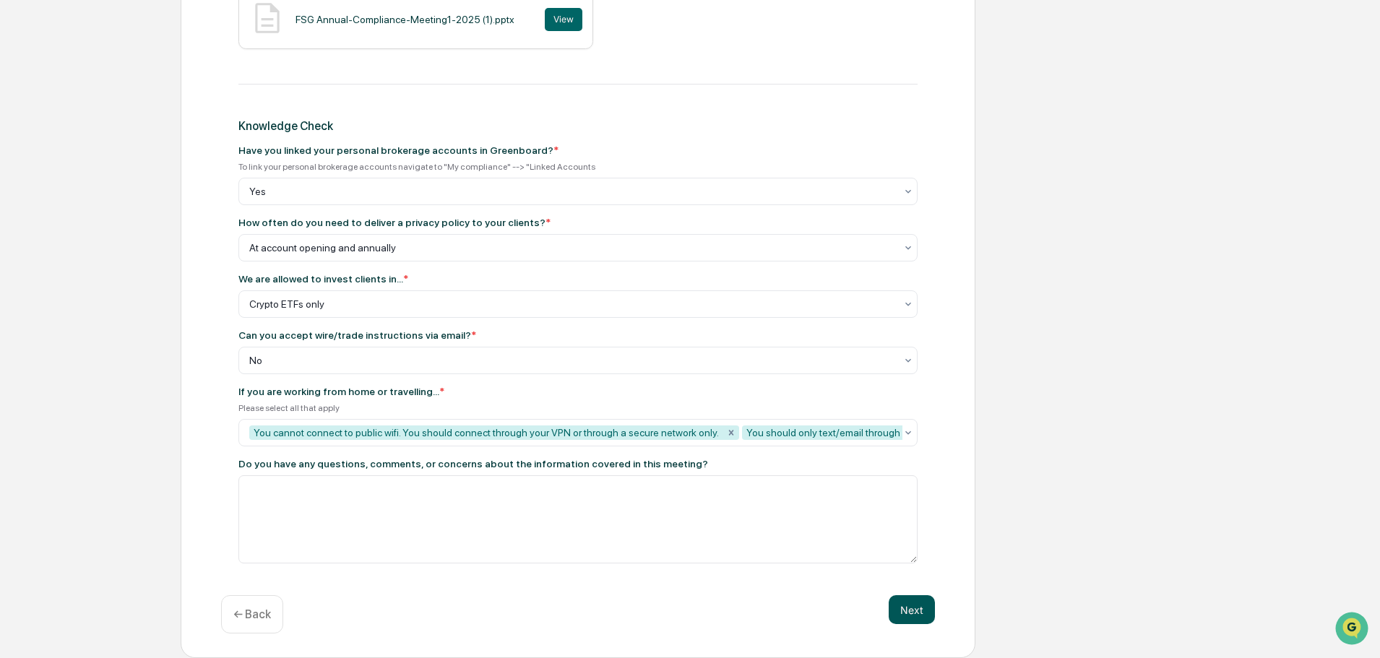
click at [911, 616] on button "Next" at bounding box center [912, 609] width 46 height 29
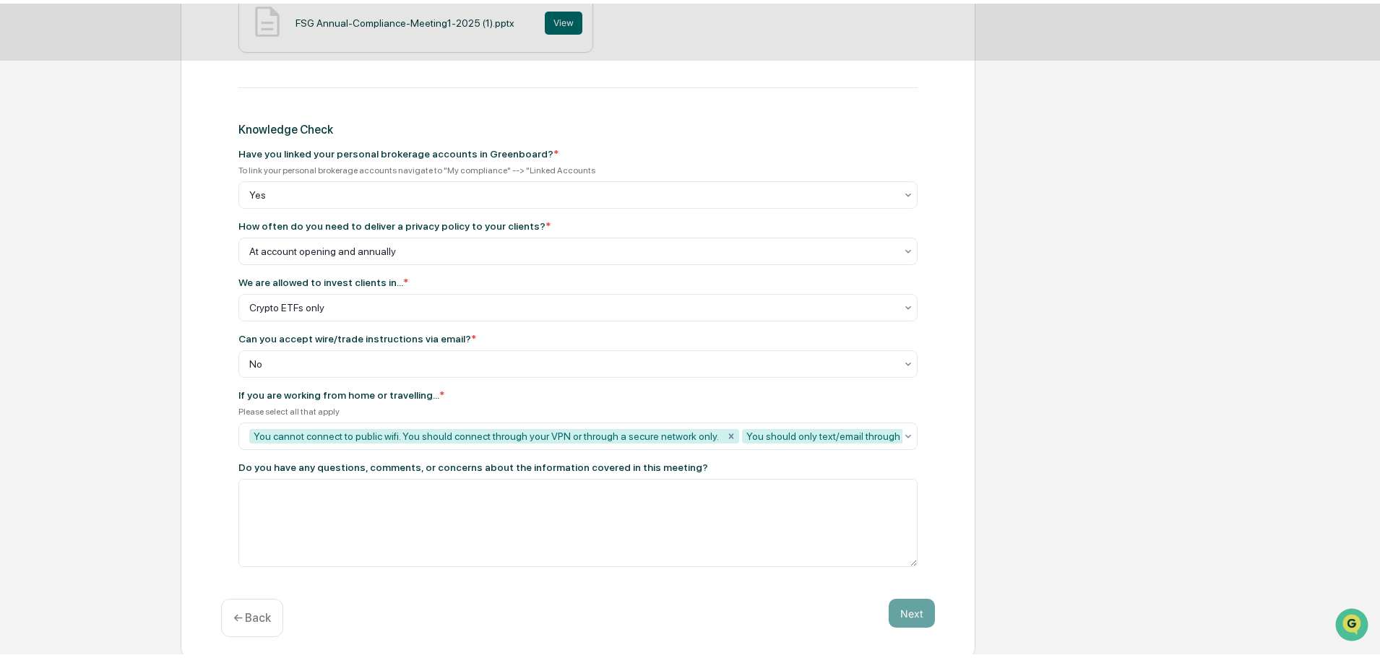
scroll to position [0, 0]
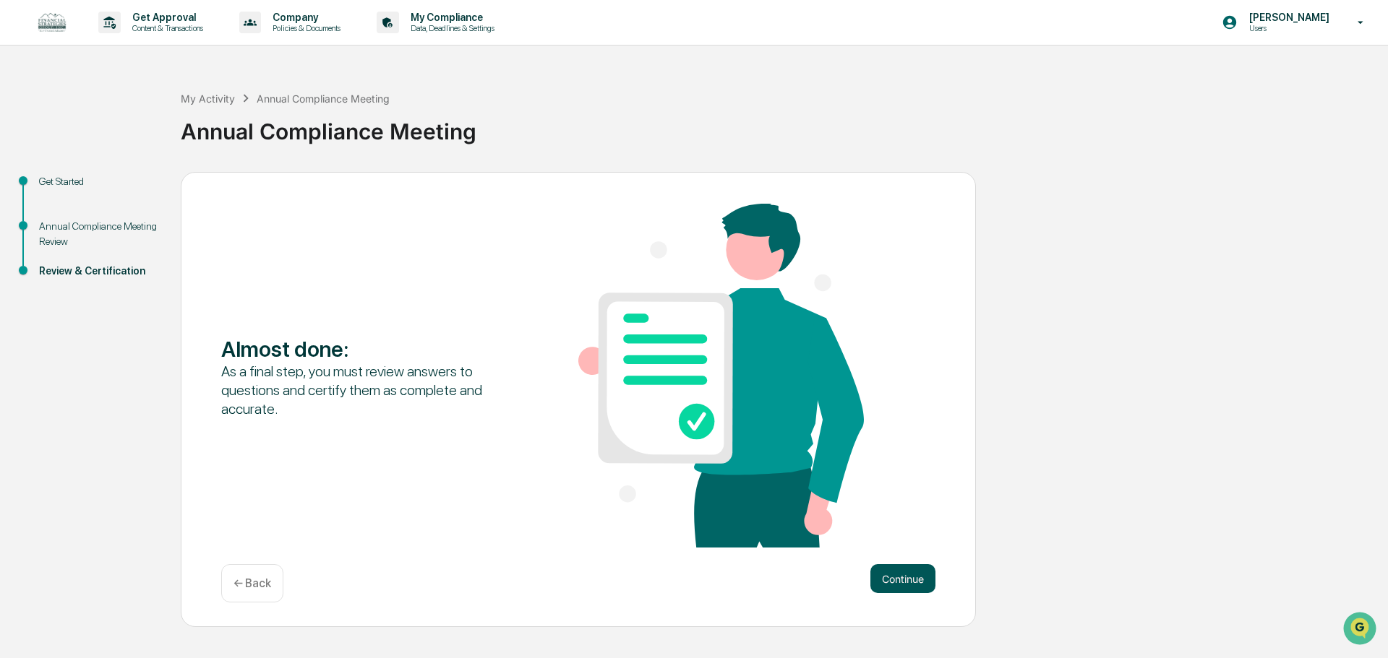
click at [911, 585] on button "Continue" at bounding box center [902, 578] width 65 height 29
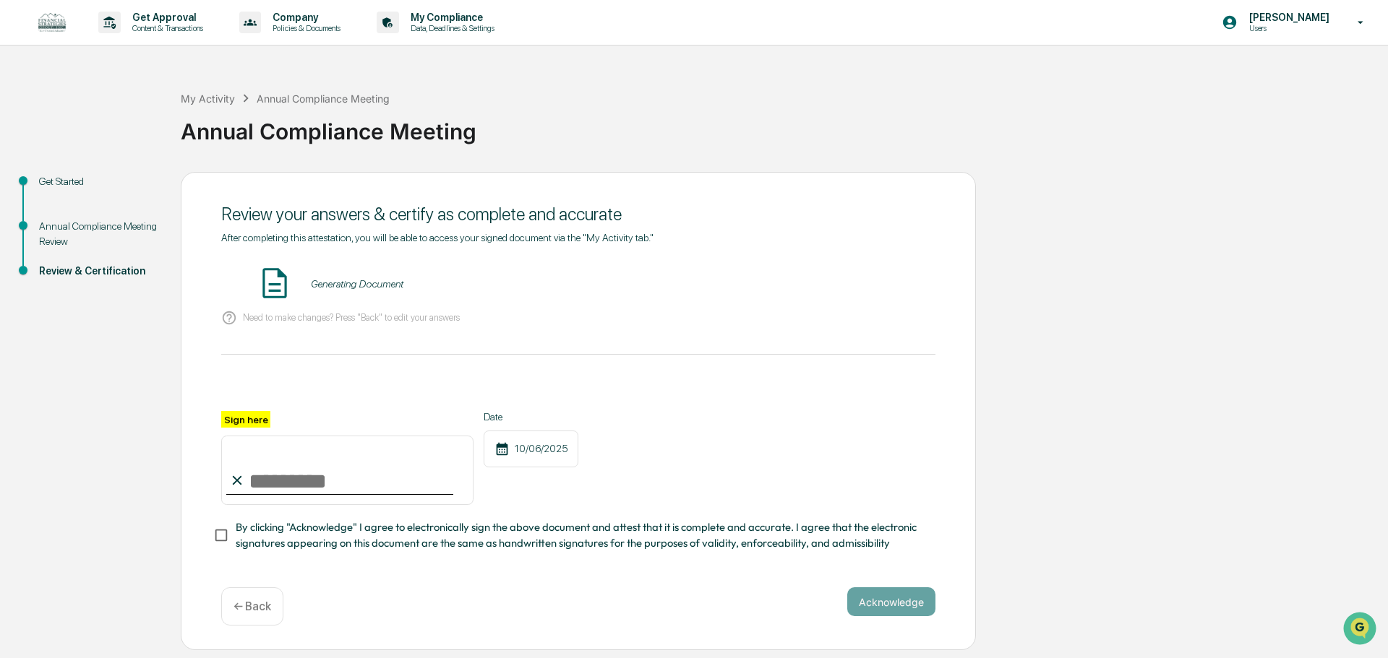
click at [263, 475] on input "Sign here" at bounding box center [347, 470] width 252 height 69
type input "**********"
click at [680, 460] on div "**********" at bounding box center [578, 458] width 714 height 94
click at [895, 610] on button "Acknowledge" at bounding box center [891, 602] width 88 height 29
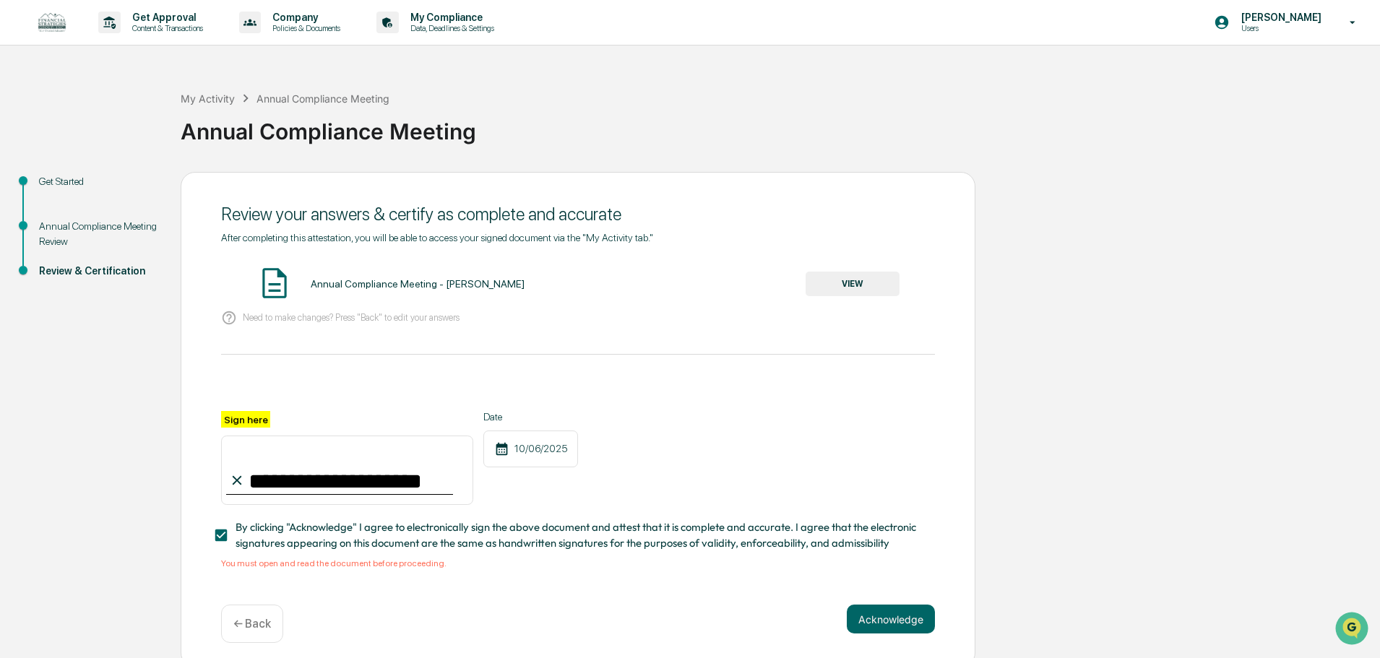
click at [848, 283] on button "VIEW" at bounding box center [853, 284] width 94 height 25
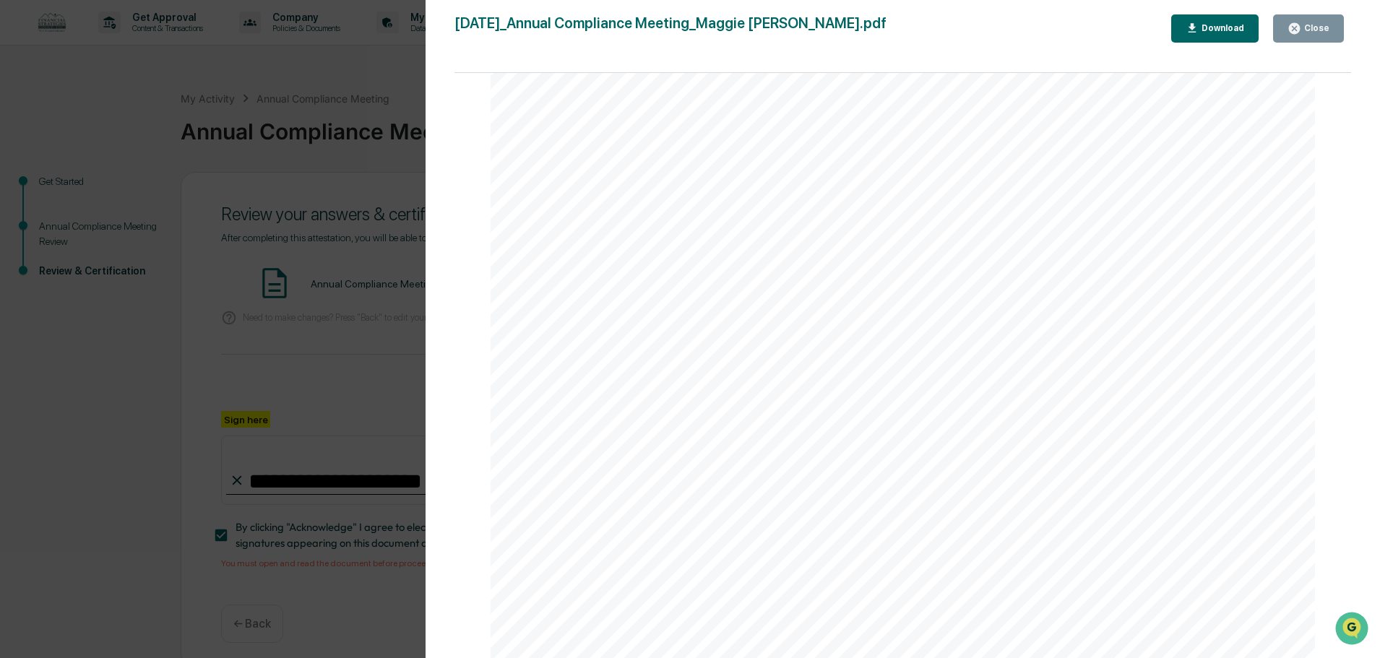
scroll to position [1828, 0]
click at [1309, 30] on div "Close" at bounding box center [1316, 28] width 28 height 10
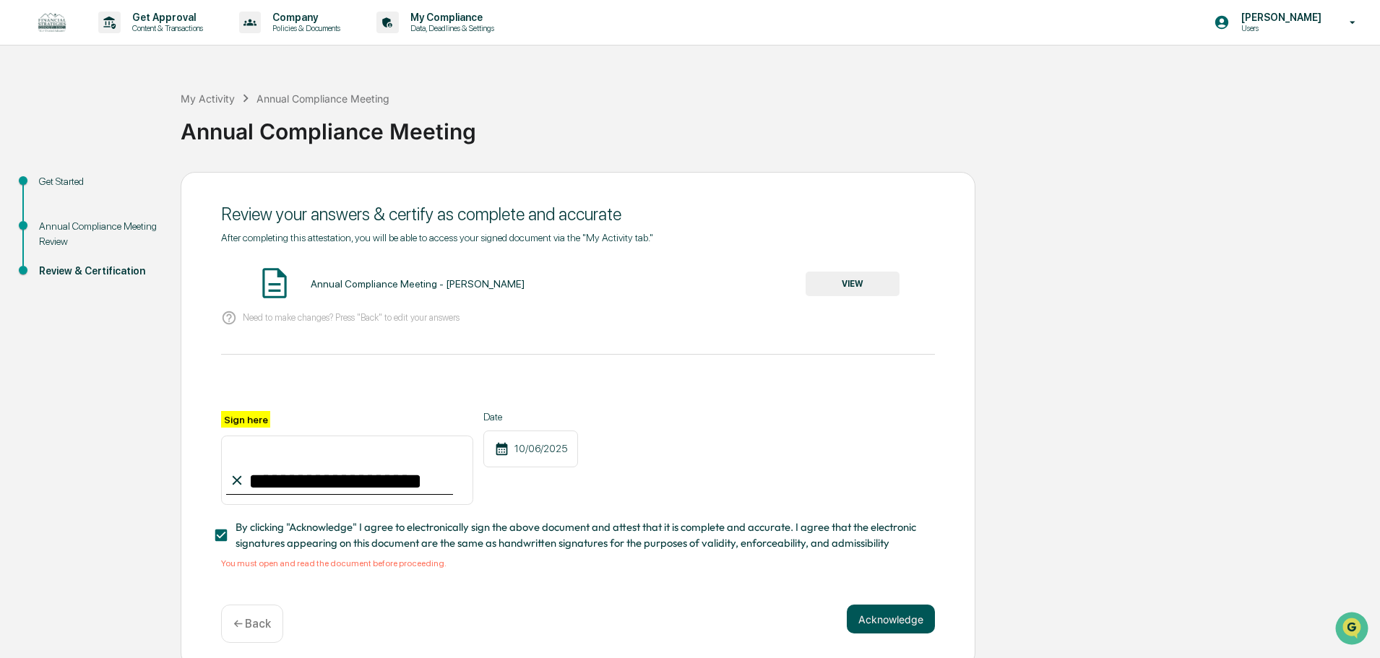
click at [893, 629] on button "Acknowledge" at bounding box center [891, 619] width 88 height 29
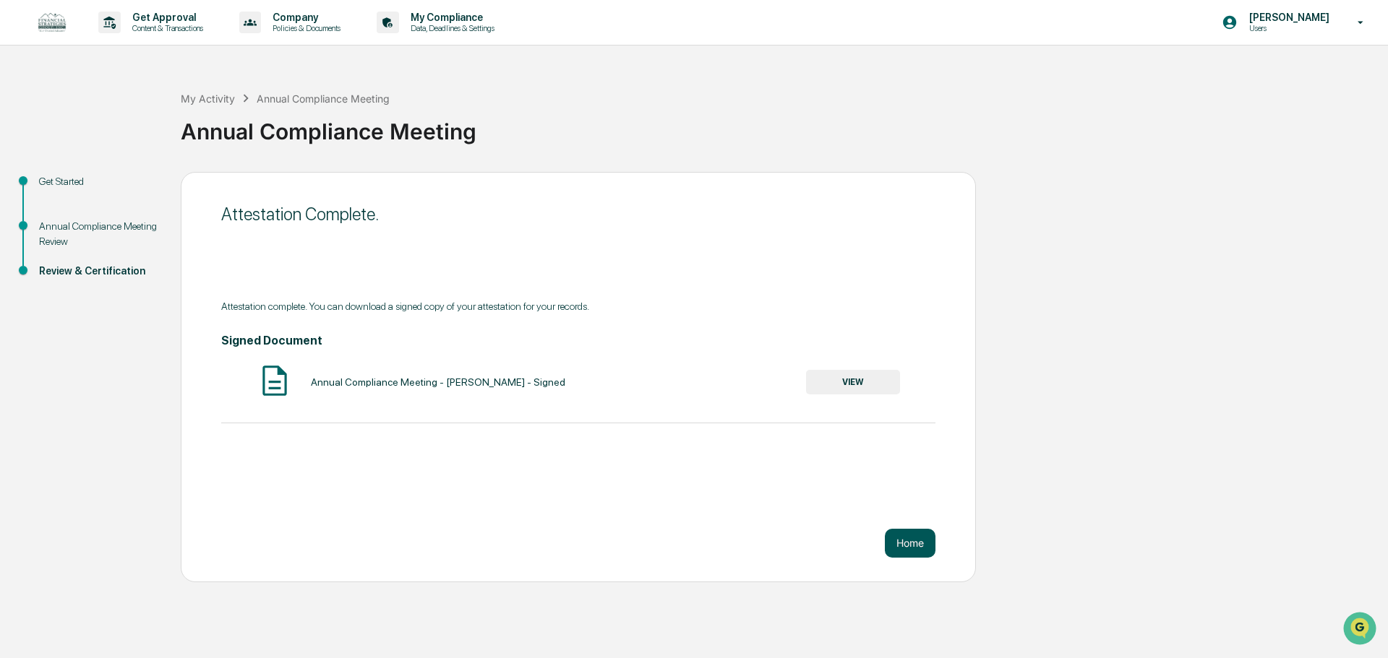
click at [903, 541] on button "Home" at bounding box center [910, 543] width 51 height 29
